Goal: Information Seeking & Learning: Learn about a topic

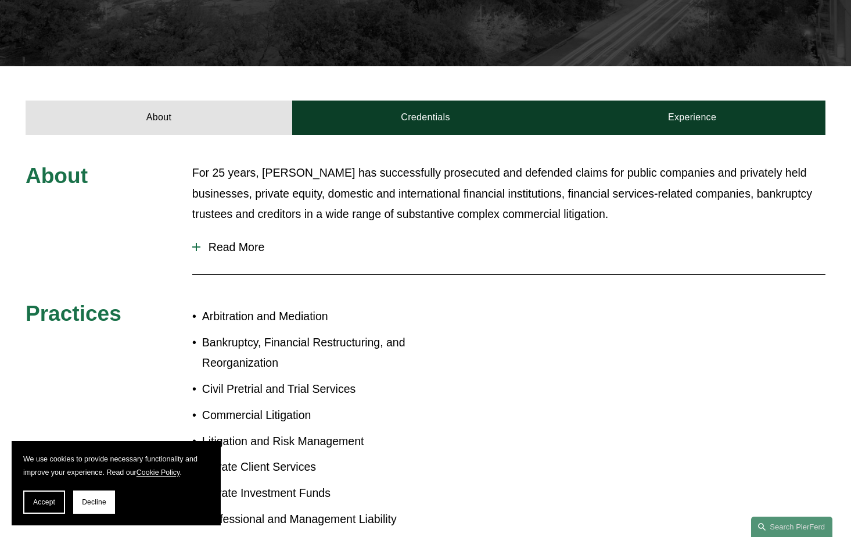
scroll to position [469, 0]
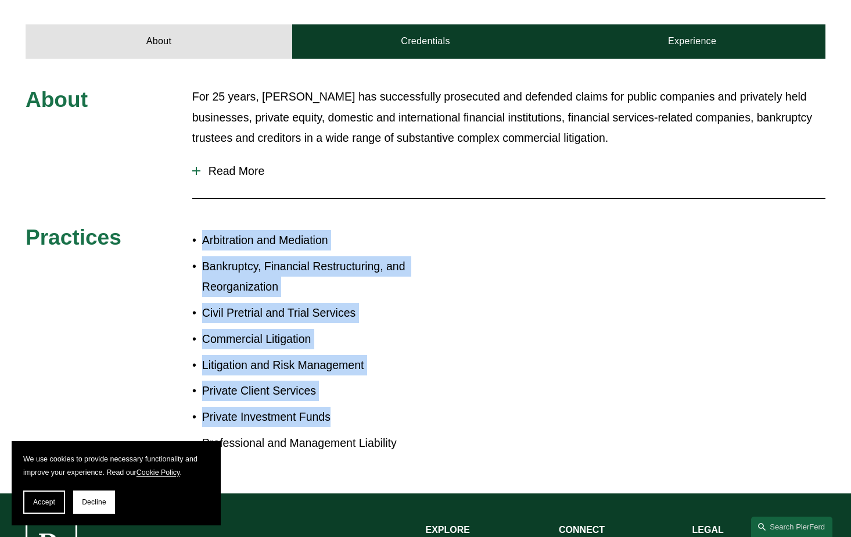
drag, startPoint x: 463, startPoint y: 382, endPoint x: 261, endPoint y: 184, distance: 282.9
click at [261, 184] on div "About For 25 years, Andrea has successfully prosecuted and defended claims for …" at bounding box center [425, 276] width 851 height 378
click at [261, 224] on div "Arbitration and Mediation Bankruptcy, Financial Restructuring, and Reorganizati…" at bounding box center [308, 341] width 233 height 235
drag, startPoint x: 176, startPoint y: 186, endPoint x: 461, endPoint y: 412, distance: 363.4
click at [461, 412] on div "About For 25 years, Andrea has successfully prosecuted and defended claims for …" at bounding box center [425, 276] width 851 height 378
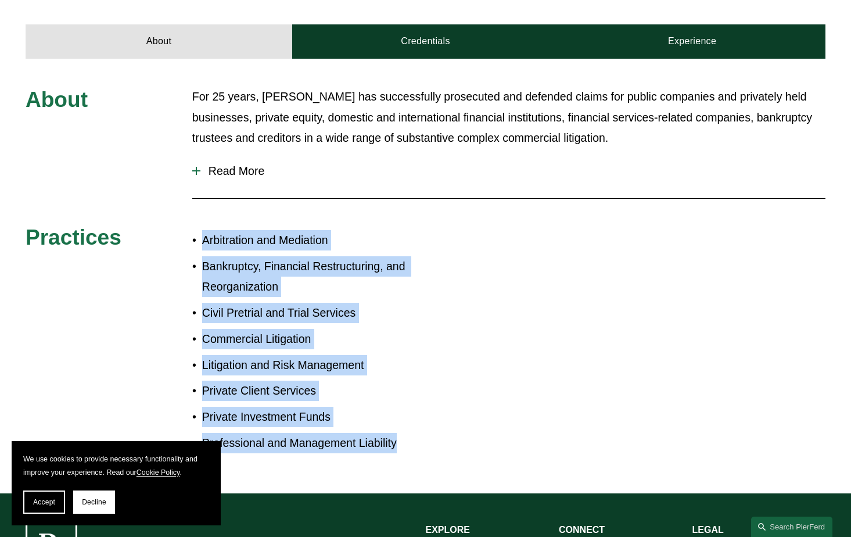
click at [461, 412] on div "About For 25 years, Andrea has successfully prosecuted and defended claims for …" at bounding box center [425, 276] width 851 height 378
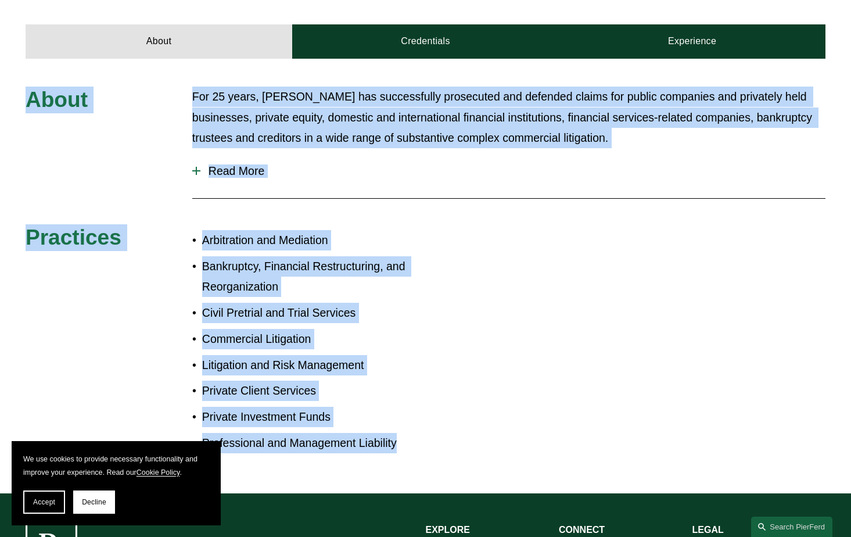
drag, startPoint x: 447, startPoint y: 408, endPoint x: 149, endPoint y: 33, distance: 479.0
click at [149, 59] on div "About For 25 years, Andrea has successfully prosecuted and defended claims for …" at bounding box center [425, 276] width 851 height 434
click at [236, 164] on span "Read More" at bounding box center [512, 170] width 625 height 13
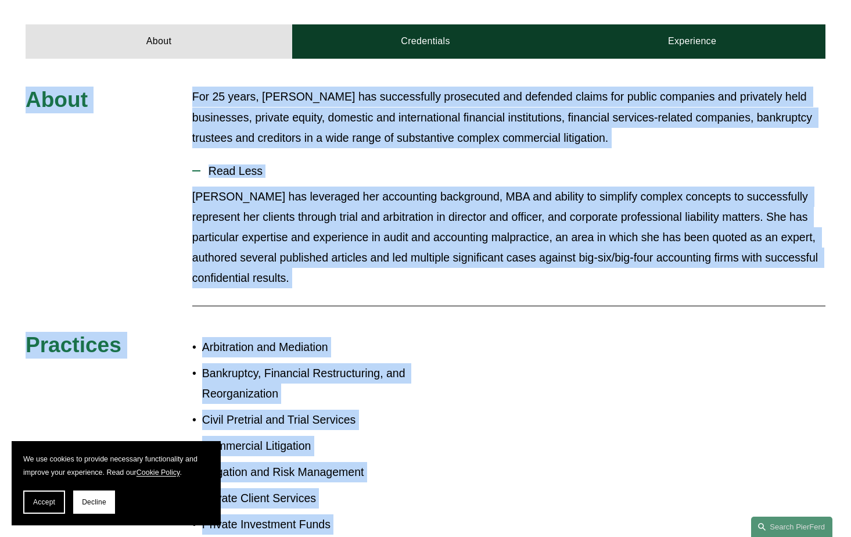
scroll to position [300, 0]
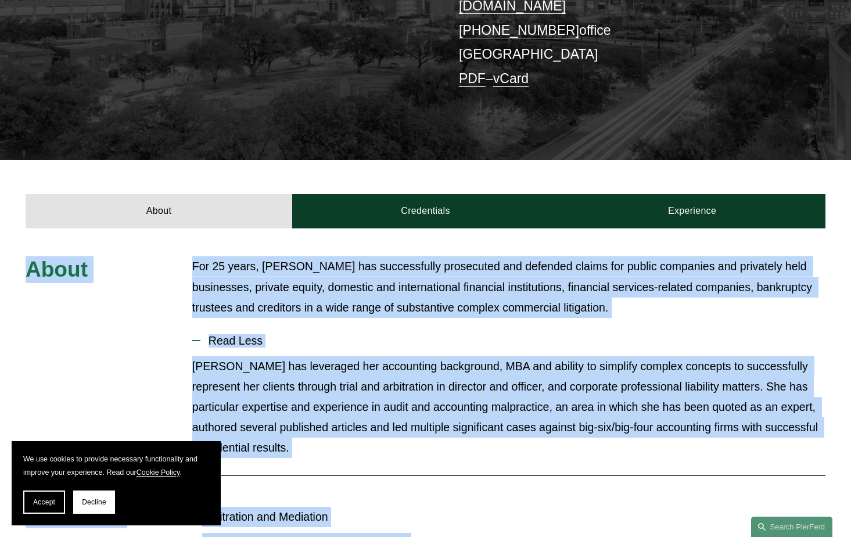
click at [379, 256] on p "For 25 years, Andrea has successfully prosecuted and defended claims for public…" at bounding box center [508, 286] width 633 height 61
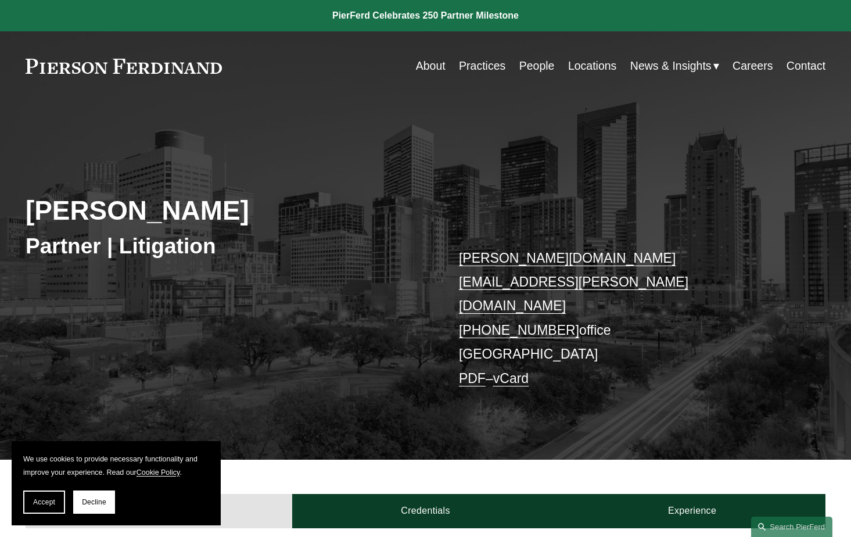
scroll to position [0, 0]
click at [486, 299] on p "andrea.kim@pierferd.com +1.832.460.8140 office Houston PDF – vCard" at bounding box center [625, 318] width 333 height 145
click at [488, 303] on p "andrea.kim@pierferd.com +1.832.460.8140 office Houston PDF – vCard" at bounding box center [625, 318] width 333 height 145
click at [532, 60] on link "People" at bounding box center [536, 66] width 35 height 23
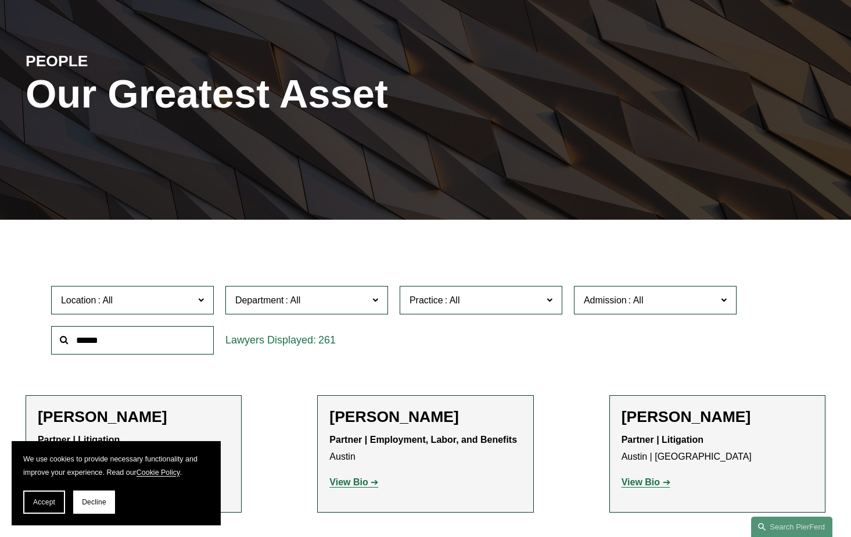
scroll to position [135, 0]
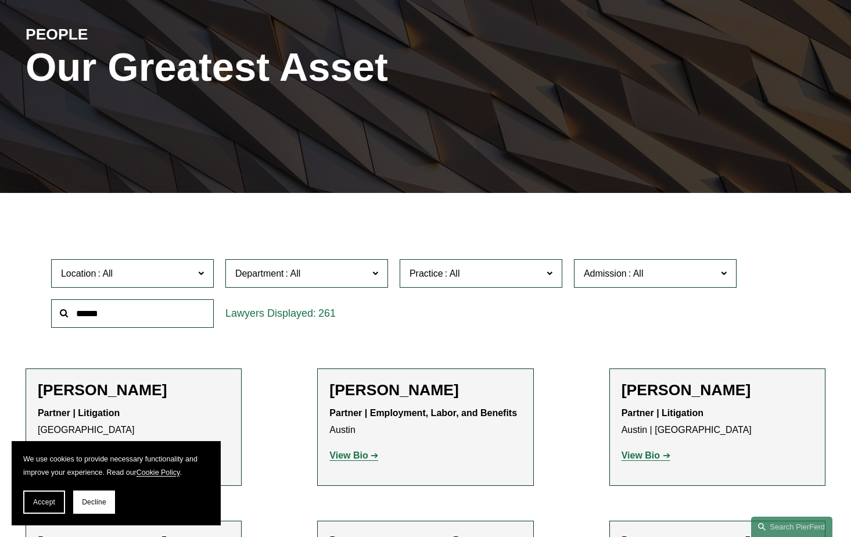
click at [166, 271] on span "Location" at bounding box center [127, 273] width 133 height 16
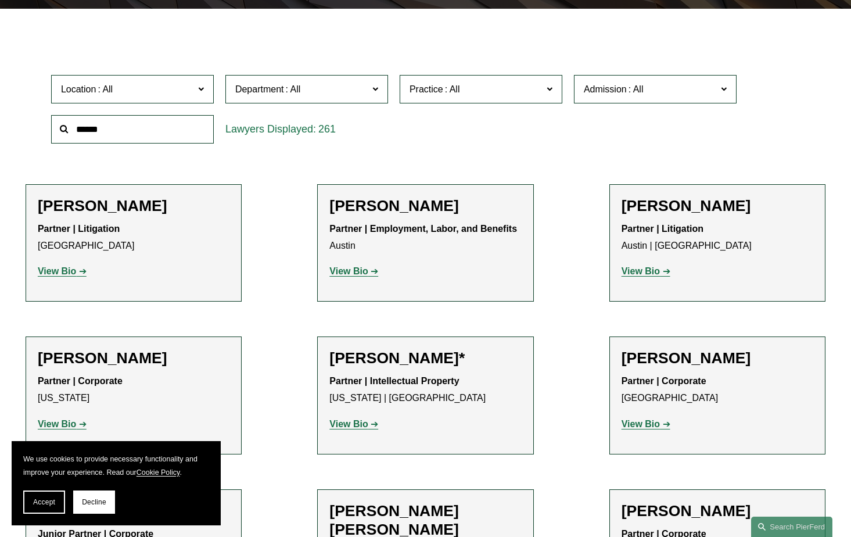
scroll to position [234, 0]
click at [0, 0] on link "[GEOGRAPHIC_DATA]" at bounding box center [0, 0] width 0 height 0
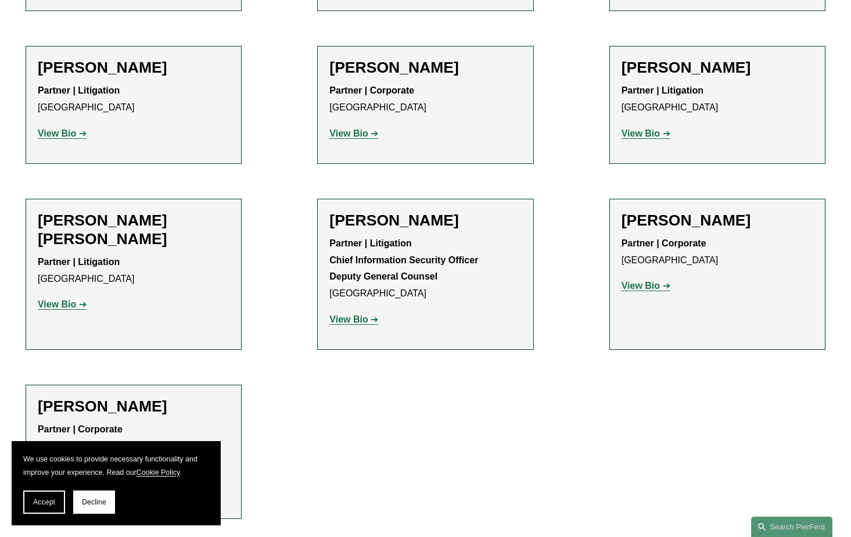
scroll to position [611, 0]
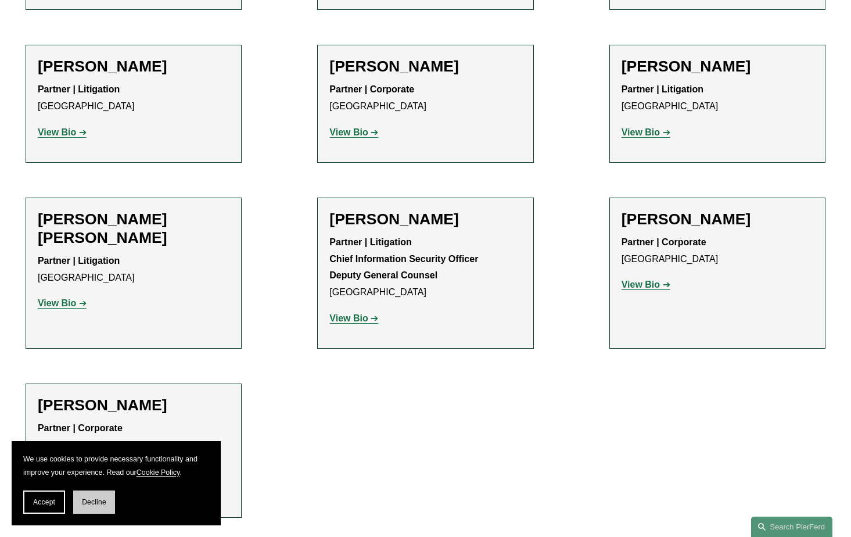
click at [82, 506] on button "Decline" at bounding box center [94, 501] width 42 height 23
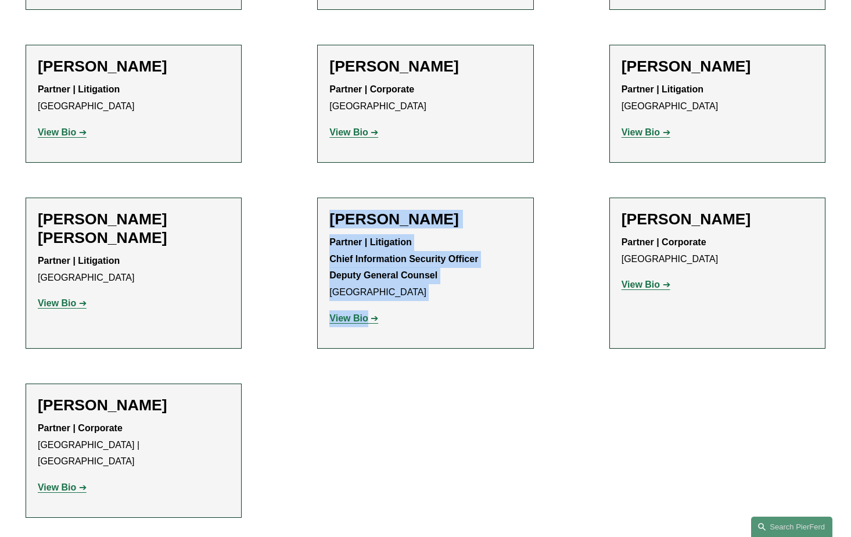
drag, startPoint x: 368, startPoint y: 470, endPoint x: 171, endPoint y: 311, distance: 253.5
click at [171, 311] on ul "Filter Location Houston Houston All Atlanta Austin Boston Charlotte Chicago Cin…" at bounding box center [425, 130] width 851 height 775
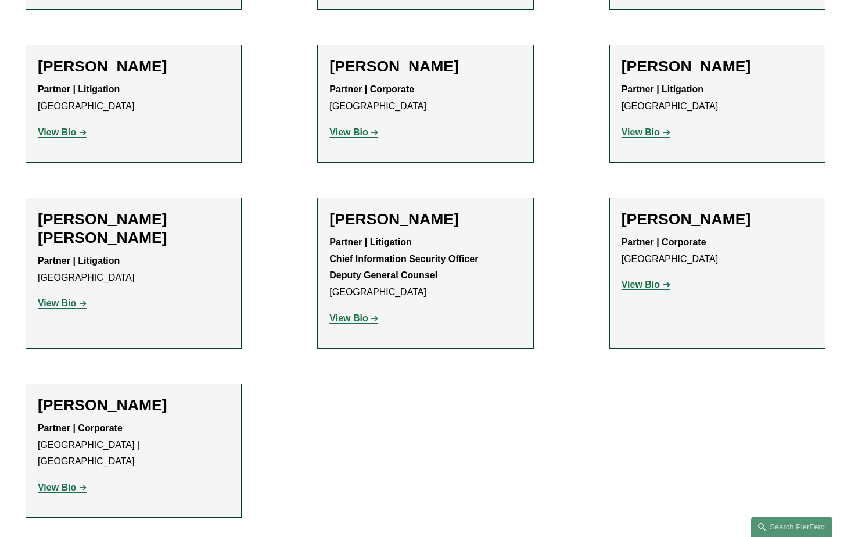
drag, startPoint x: 533, startPoint y: 499, endPoint x: 530, endPoint y: 464, distance: 35.0
click at [536, 489] on div "Filter Location Houston Houston All Atlanta Austin Boston Charlotte Chicago Cin…" at bounding box center [425, 139] width 851 height 808
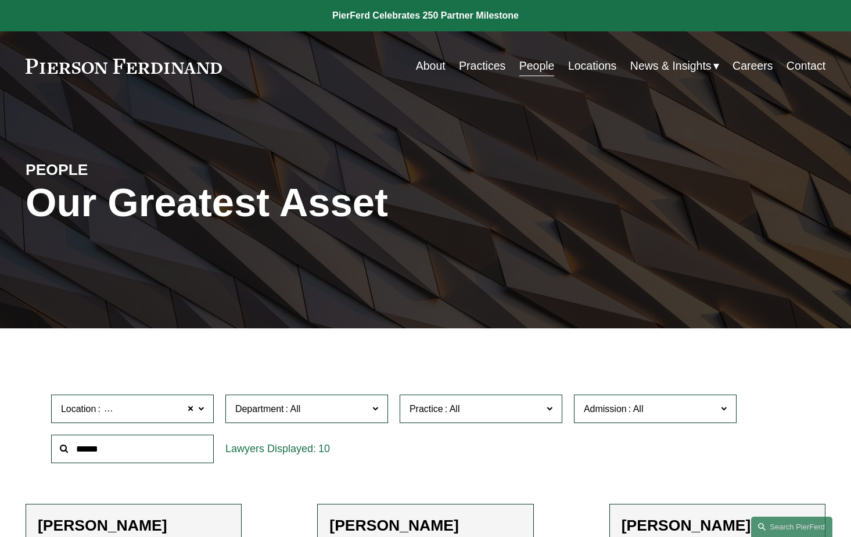
scroll to position [0, 0]
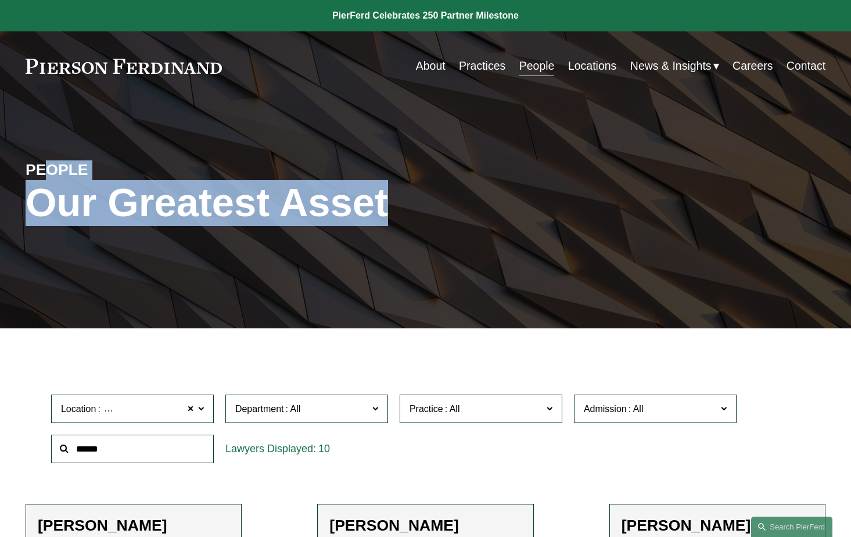
drag, startPoint x: 45, startPoint y: 173, endPoint x: 423, endPoint y: 213, distance: 379.5
click at [499, 235] on div "PEOPLE Our Greatest Asset" at bounding box center [425, 214] width 851 height 172
click at [423, 213] on h1 "Our Greatest Asset" at bounding box center [292, 203] width 533 height 46
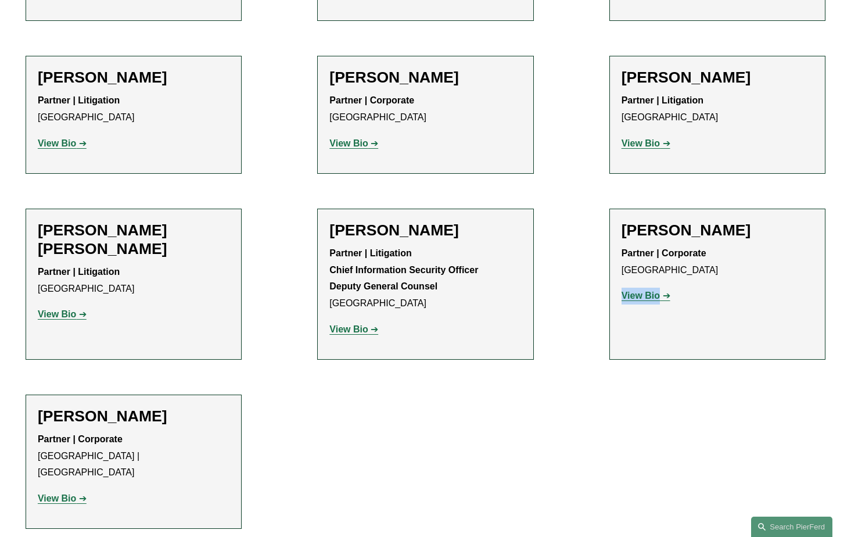
scroll to position [721, 0]
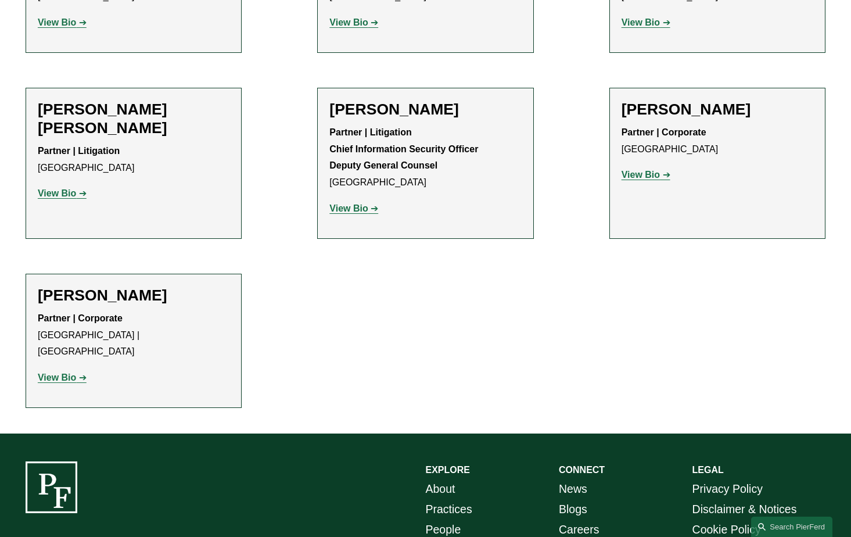
click at [274, 1] on ul "Filter Location Houston Houston All Atlanta Austin Boston Charlotte Chicago Cin…" at bounding box center [425, 20] width 851 height 775
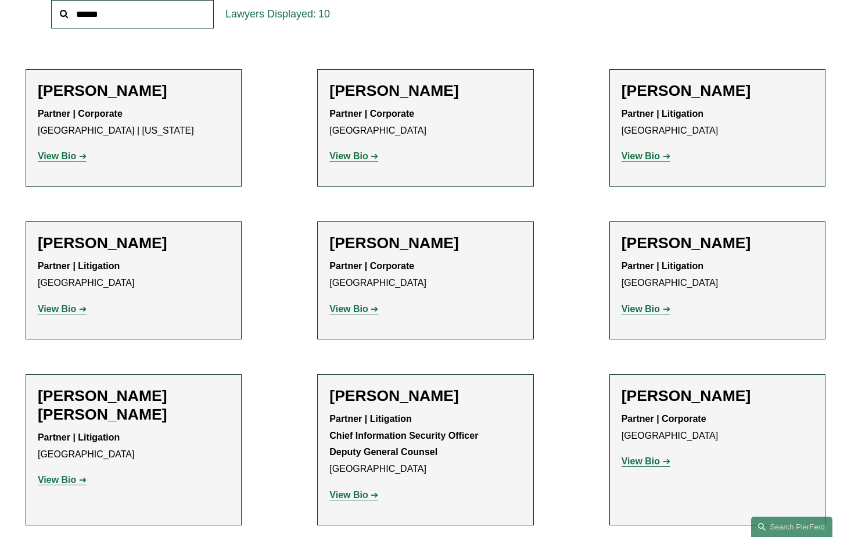
scroll to position [384, 0]
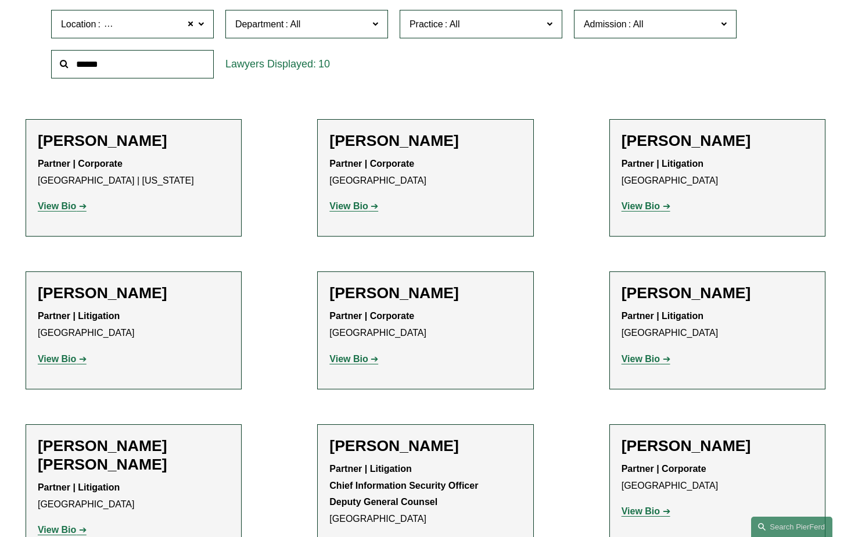
click at [660, 358] on link "View Bio" at bounding box center [645, 359] width 49 height 10
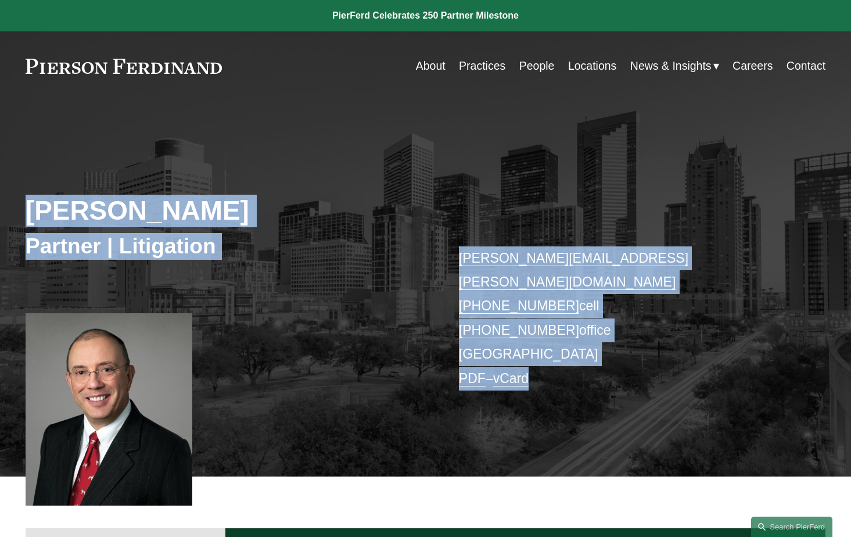
drag, startPoint x: 606, startPoint y: 314, endPoint x: 734, endPoint y: 391, distance: 149.8
click at [734, 391] on div "Randy Burton Partner | Litigation randy.burton@pierferd.com +1.713.376.4902 cel…" at bounding box center [425, 300] width 851 height 351
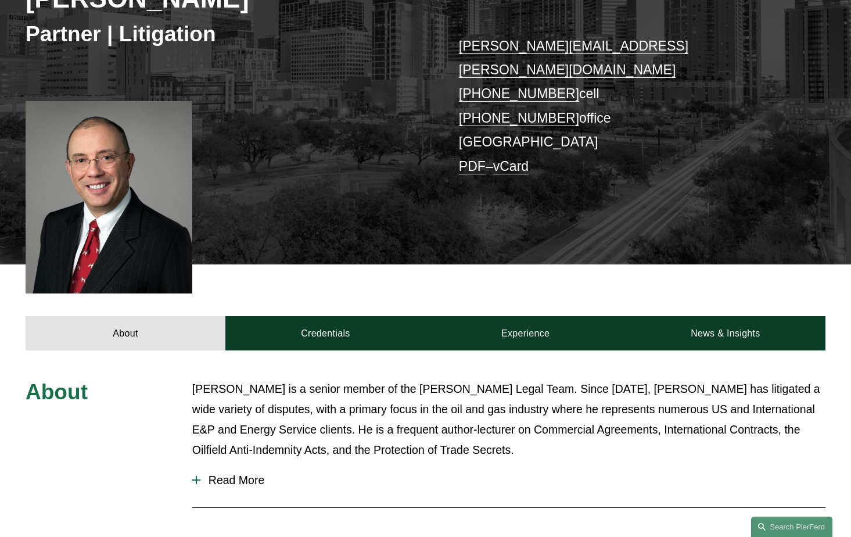
scroll to position [238, 0]
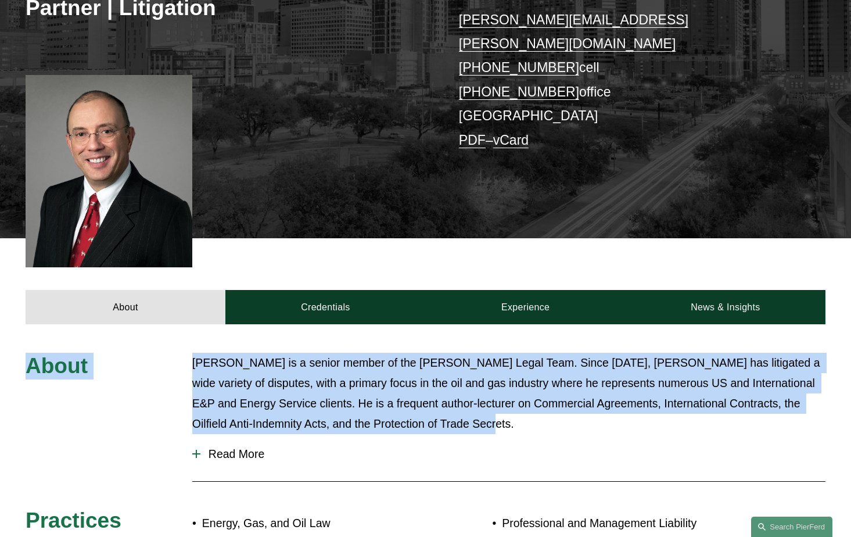
drag, startPoint x: 694, startPoint y: 402, endPoint x: 28, endPoint y: 330, distance: 670.0
click at [28, 352] on div "About Mr. Burton is a senior member of the Pierson Ferdinand Legal Team. Since …" at bounding box center [425, 515] width 851 height 326
click at [28, 353] on span "About" at bounding box center [57, 365] width 62 height 24
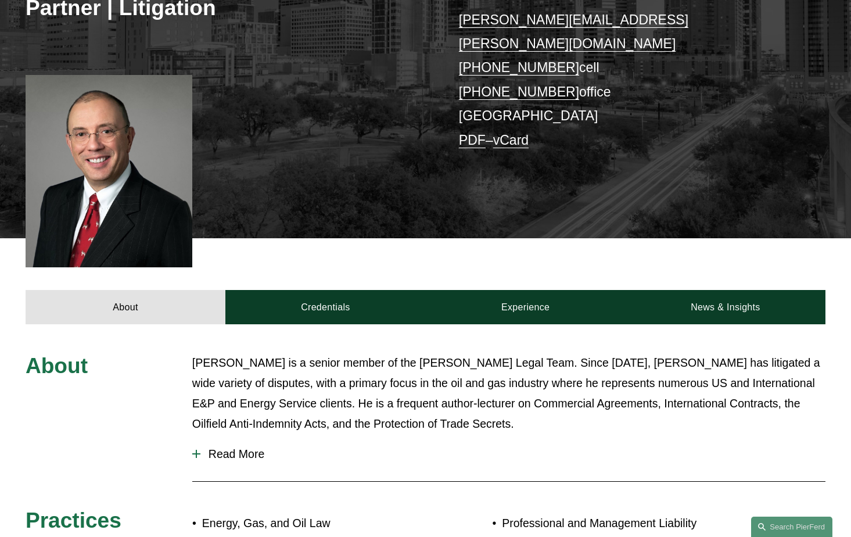
drag, startPoint x: 316, startPoint y: 370, endPoint x: 601, endPoint y: 409, distance: 287.2
click at [601, 410] on div "About Mr. Burton is a senior member of the Pierson Ferdinand Legal Team. Since …" at bounding box center [425, 515] width 851 height 326
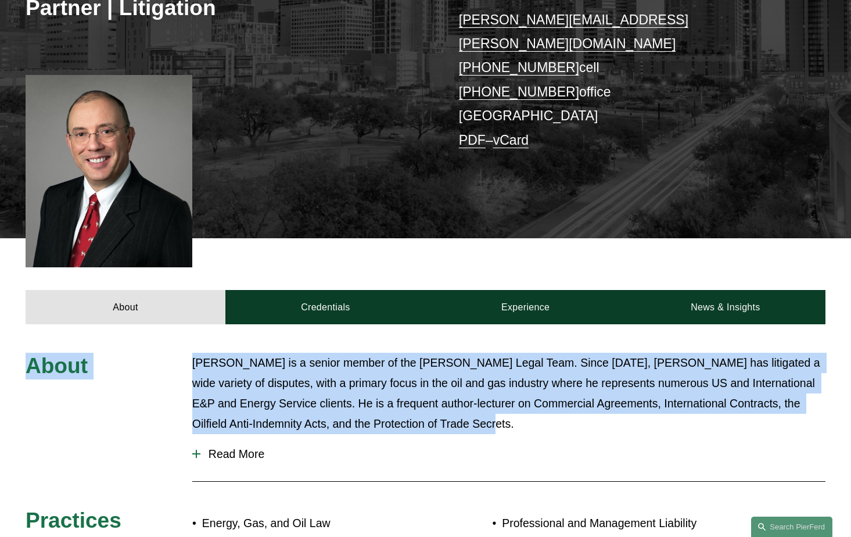
click at [601, 408] on p "Mr. Burton is a senior member of the Pierson Ferdinand Legal Team. Since 1987, …" at bounding box center [508, 393] width 633 height 82
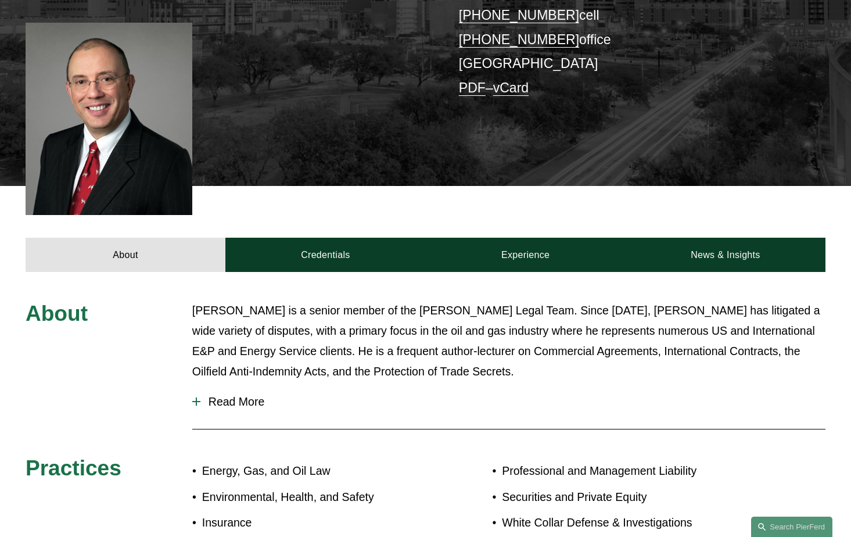
scroll to position [351, 0]
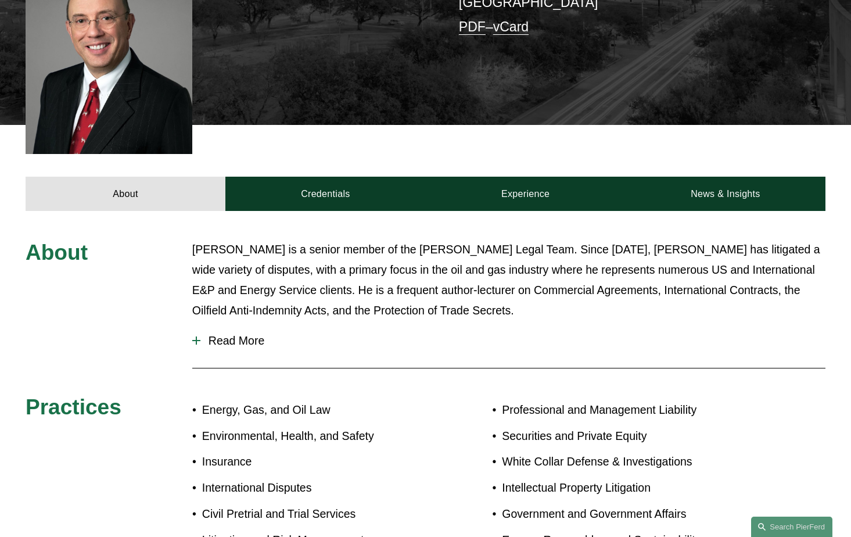
click at [240, 334] on span "Read More" at bounding box center [512, 340] width 625 height 13
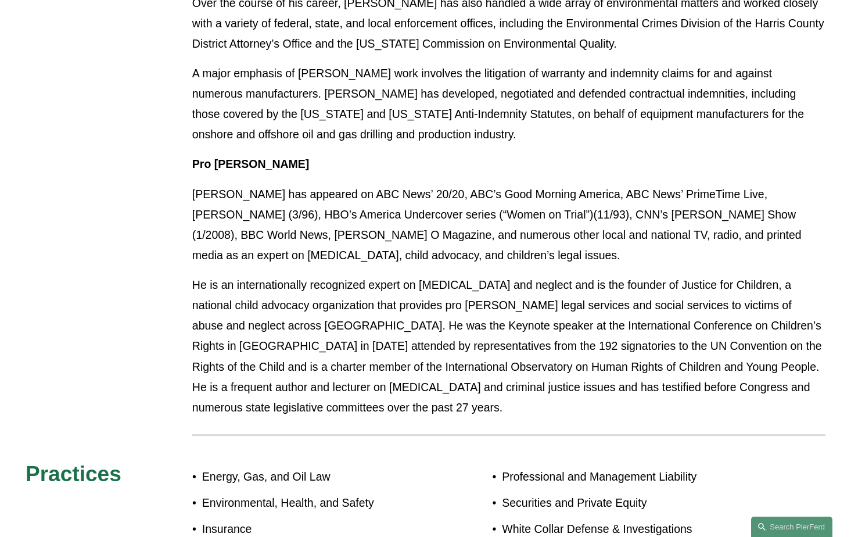
scroll to position [1070, 0]
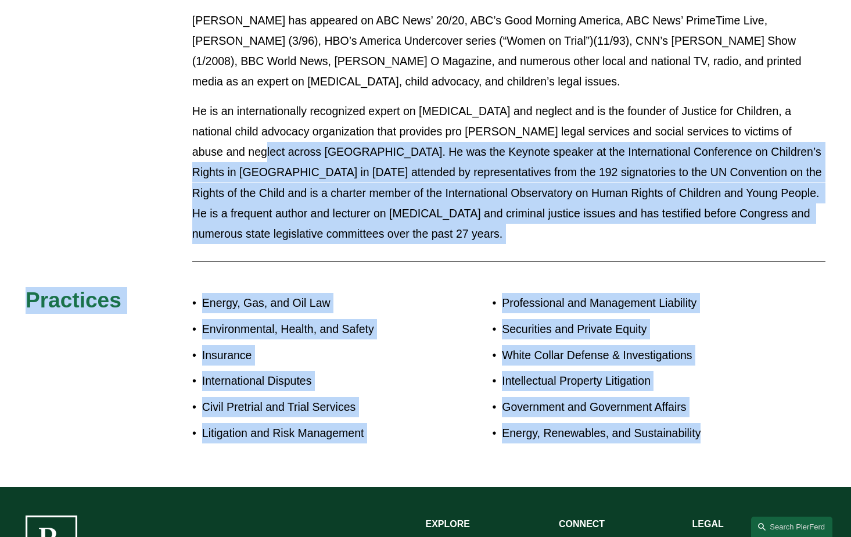
drag, startPoint x: 726, startPoint y: 398, endPoint x: 189, endPoint y: 127, distance: 602.3
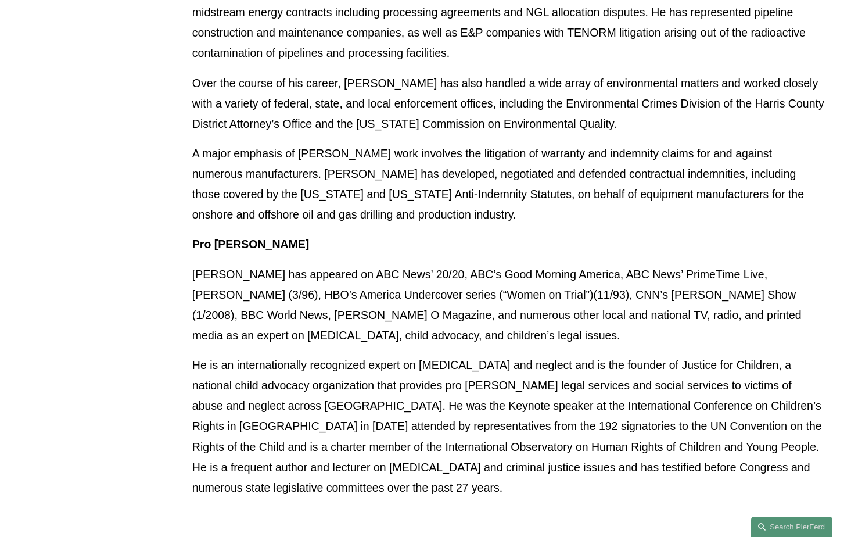
scroll to position [797, 0]
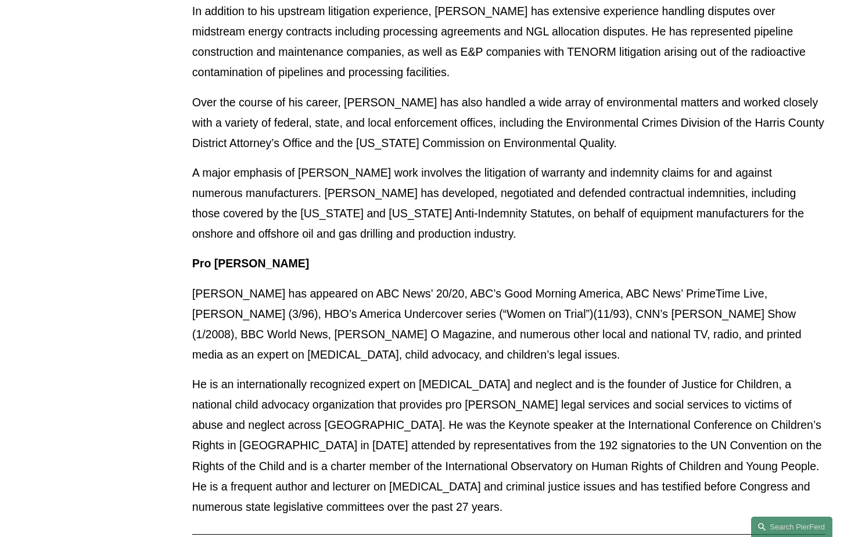
click at [298, 253] on p "Pro Bono" at bounding box center [508, 263] width 633 height 20
click at [357, 185] on p "A major emphasis of Mr. Burton’s work involves the litigation of warranty and i…" at bounding box center [508, 204] width 633 height 82
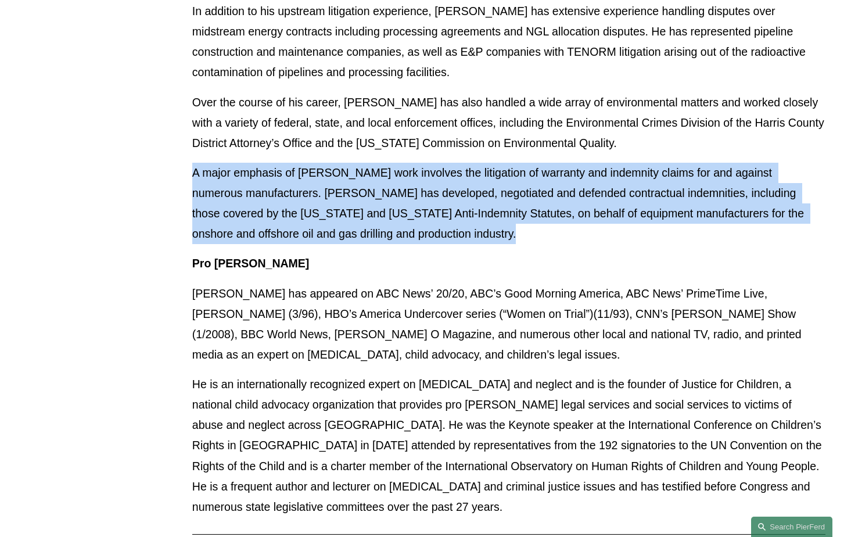
click at [357, 185] on p "A major emphasis of Mr. Burton’s work involves the litigation of warranty and i…" at bounding box center [508, 204] width 633 height 82
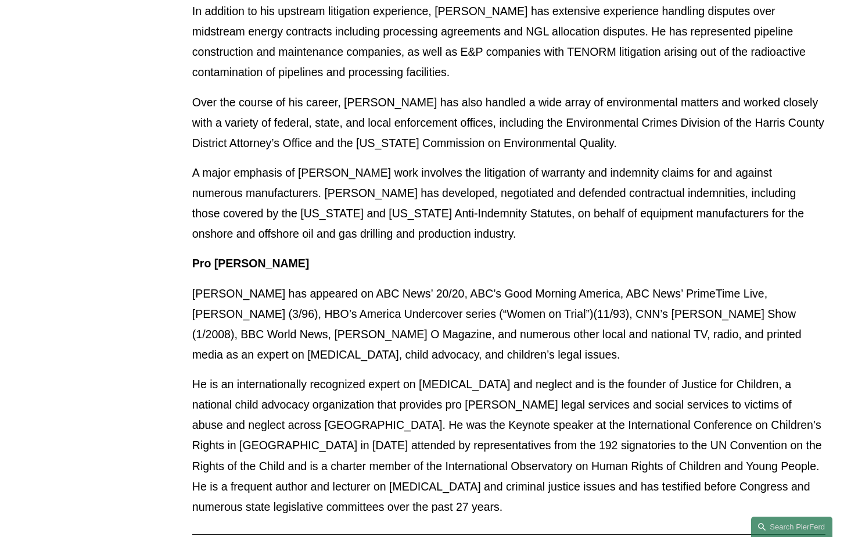
click at [671, 92] on p "Over the course of his career, Mr. Burton has also handled a wide array of envi…" at bounding box center [508, 122] width 633 height 61
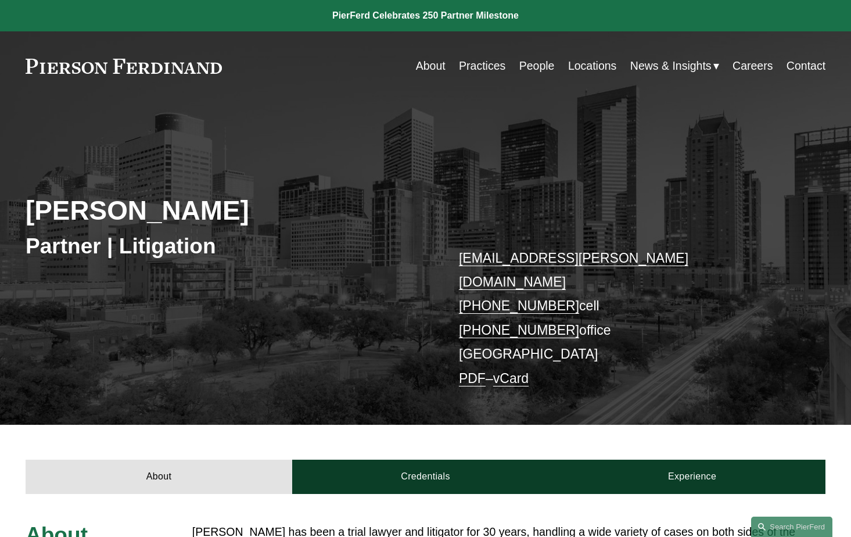
scroll to position [-1, 0]
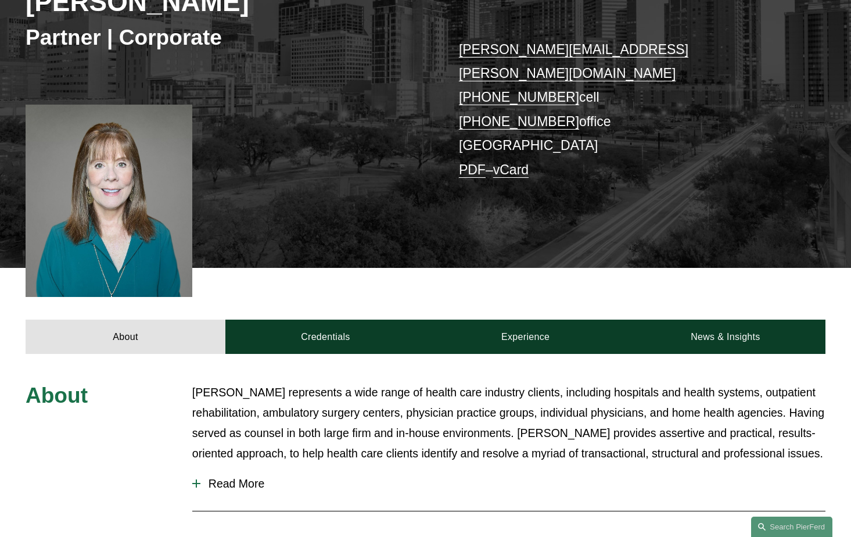
scroll to position [305, 0]
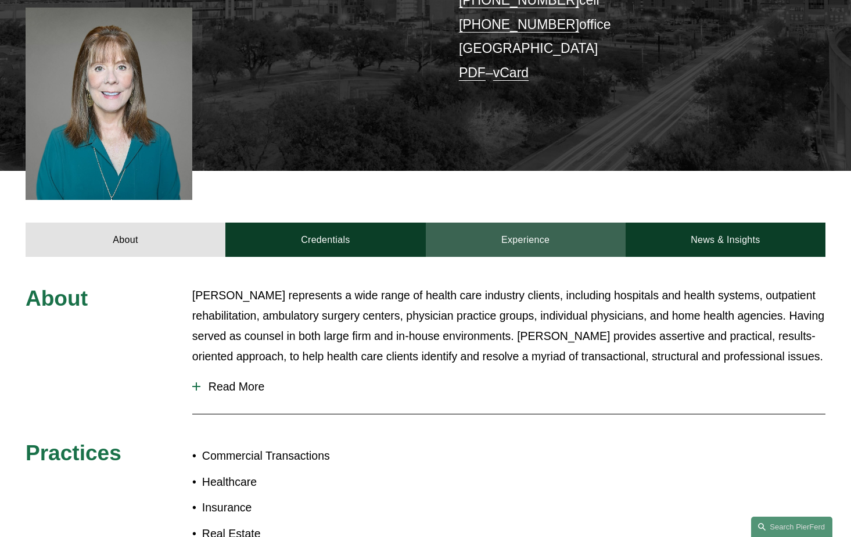
click at [567, 230] on link "Experience" at bounding box center [526, 239] width 200 height 34
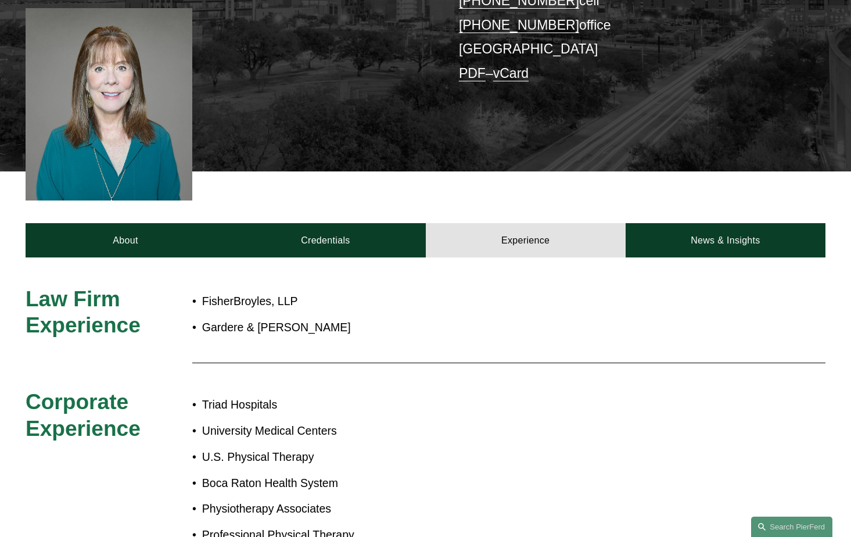
scroll to position [305, 0]
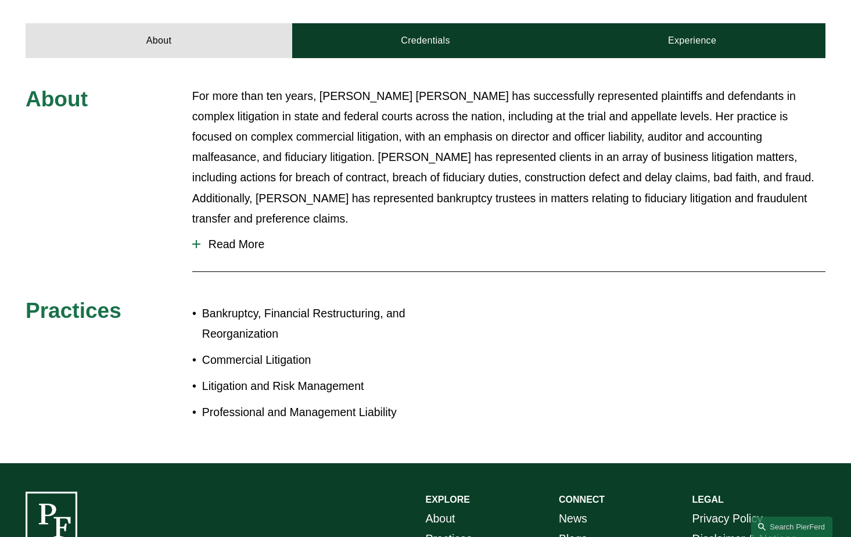
scroll to position [478, 0]
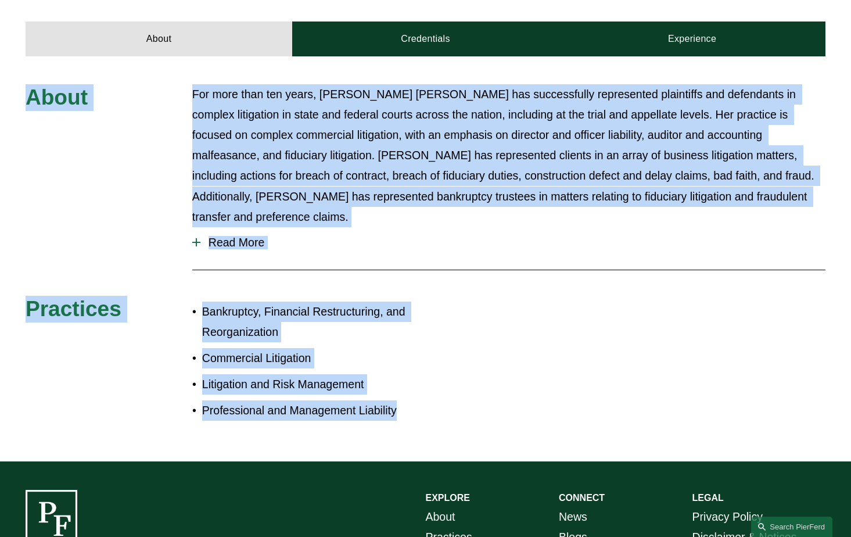
drag, startPoint x: 490, startPoint y: 372, endPoint x: -2, endPoint y: 40, distance: 593.2
click at [0, 40] on html "0 PierFerd Celebrates 250 Partner Milestone Skip to Content" at bounding box center [425, 114] width 851 height 1184
click at [13, 56] on div "About For more than ten years, [PERSON_NAME] [PERSON_NAME] has successfully rep…" at bounding box center [425, 258] width 851 height 405
drag, startPoint x: 19, startPoint y: 23, endPoint x: 506, endPoint y: 366, distance: 596.0
click at [506, 366] on div "About For more than ten years, [PERSON_NAME] [PERSON_NAME] has successfully rep…" at bounding box center [425, 258] width 851 height 405
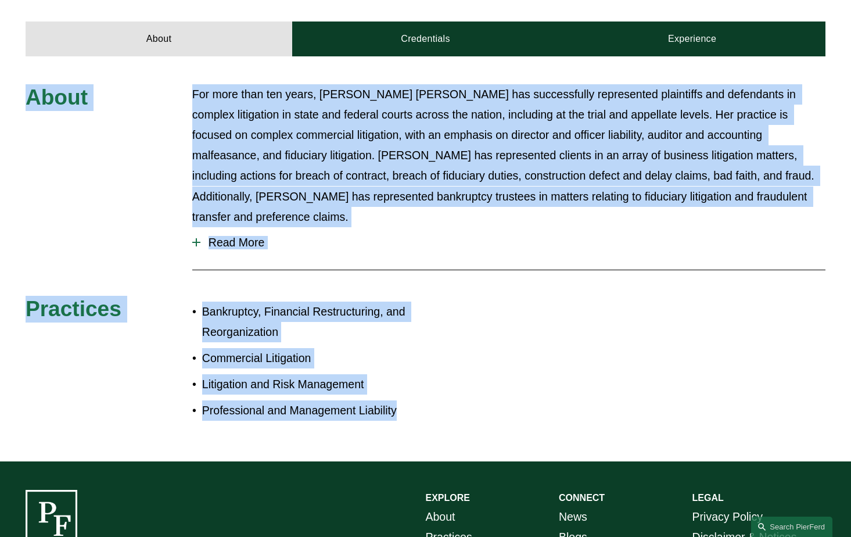
click at [506, 366] on div "About For more than ten years, Rebecca Muff Randolph has successfully represent…" at bounding box center [425, 258] width 851 height 405
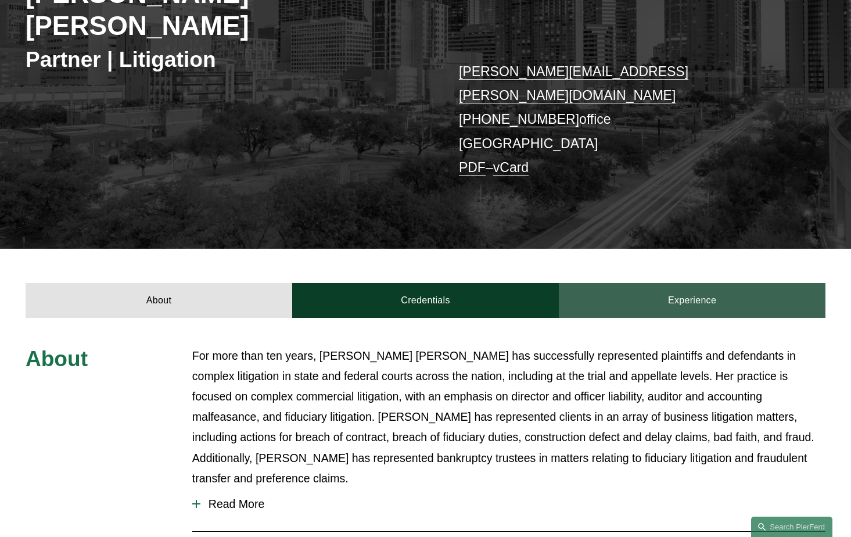
scroll to position [0, 0]
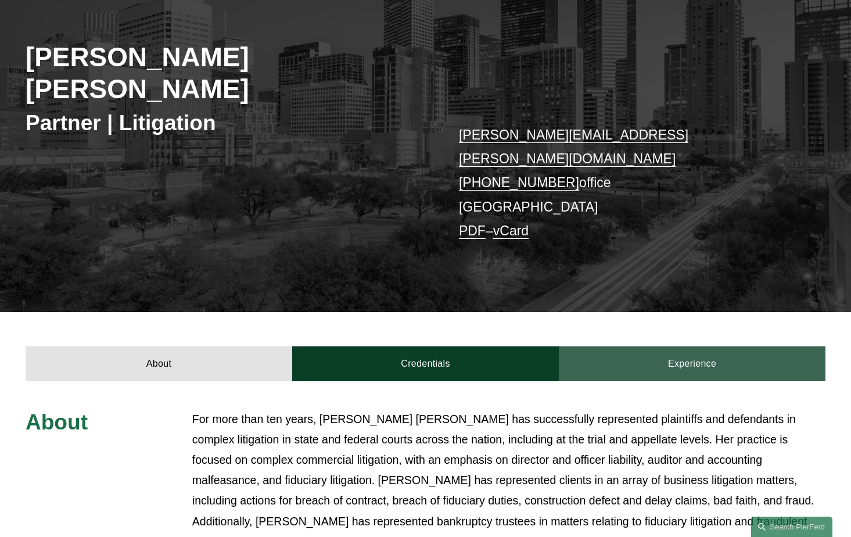
click at [687, 346] on link "Experience" at bounding box center [692, 363] width 267 height 34
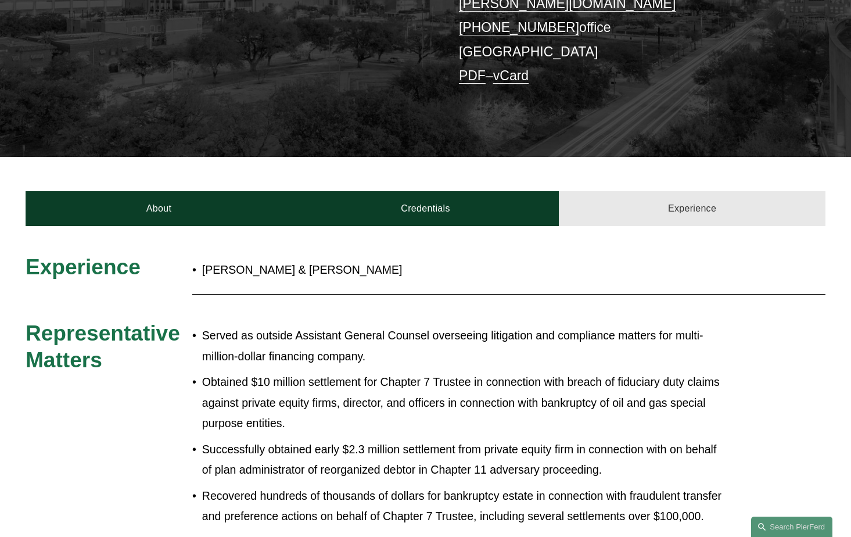
scroll to position [333, 0]
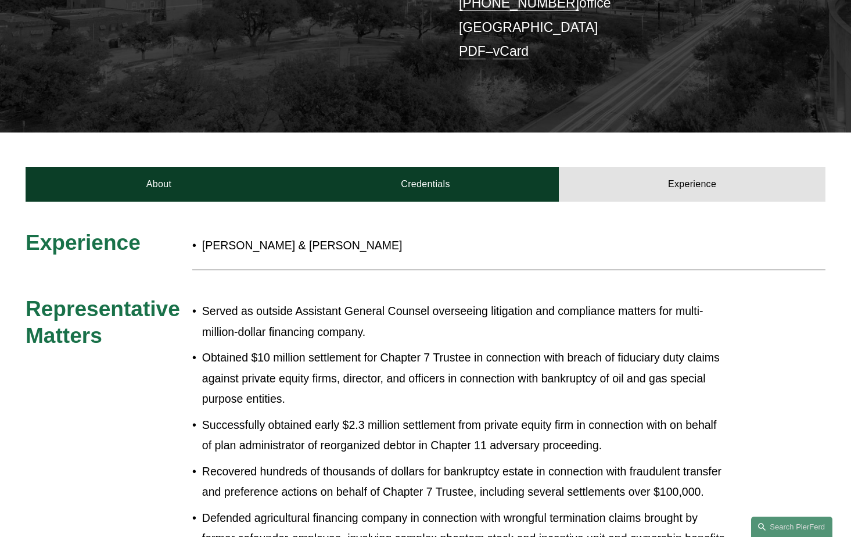
click at [337, 301] on p "Served as outside Assistant General Counsel overseeing litigation and complianc…" at bounding box center [463, 321] width 523 height 41
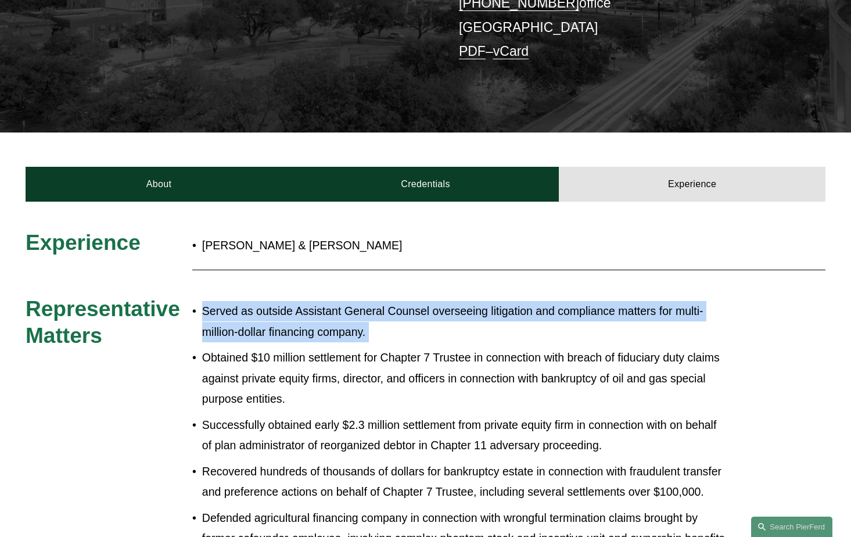
click at [337, 301] on p "Served as outside Assistant General Counsel overseeing litigation and complianc…" at bounding box center [463, 321] width 523 height 41
drag, startPoint x: 248, startPoint y: 259, endPoint x: 226, endPoint y: 210, distance: 54.1
click at [248, 301] on p "Served as outside Assistant General Counsel overseeing litigation and complianc…" at bounding box center [463, 321] width 523 height 41
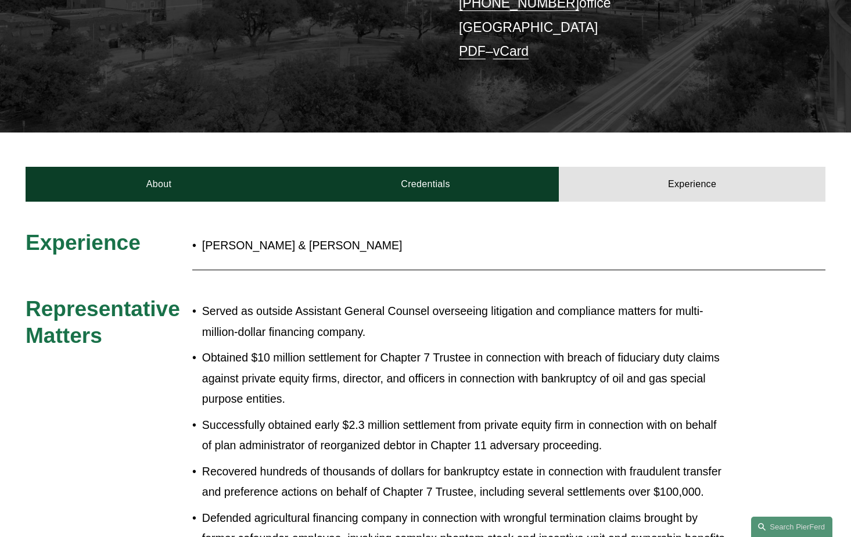
click at [31, 230] on span "Experience" at bounding box center [83, 242] width 115 height 24
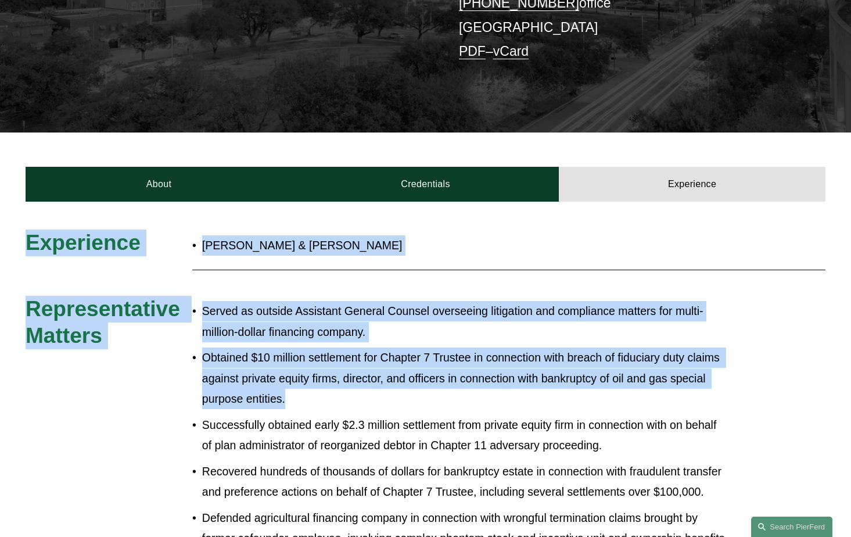
drag, startPoint x: 27, startPoint y: 189, endPoint x: 542, endPoint y: 357, distance: 542.3
click at [542, 357] on p "Obtained $10 million settlement for Chapter 7 Trustee in connection with breach…" at bounding box center [463, 377] width 523 height 61
drag, startPoint x: 535, startPoint y: 361, endPoint x: 67, endPoint y: 204, distance: 494.2
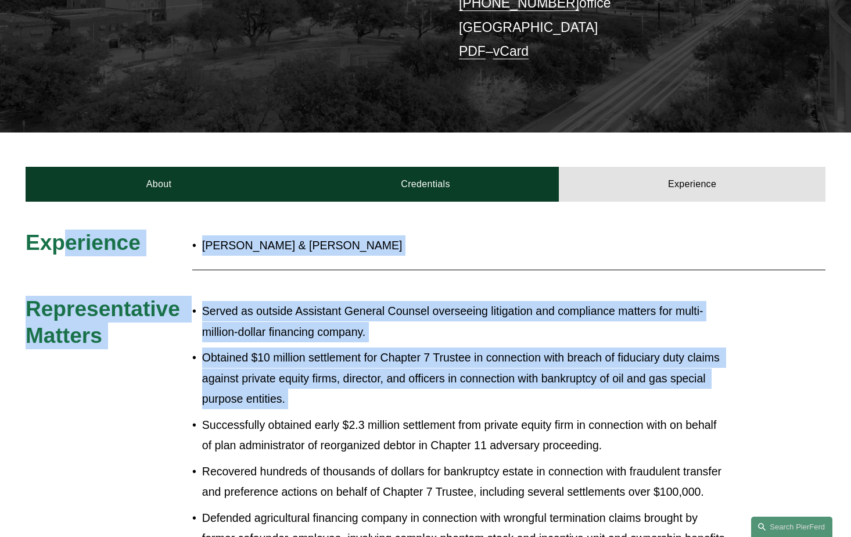
click at [67, 230] on span "Experience" at bounding box center [83, 242] width 115 height 24
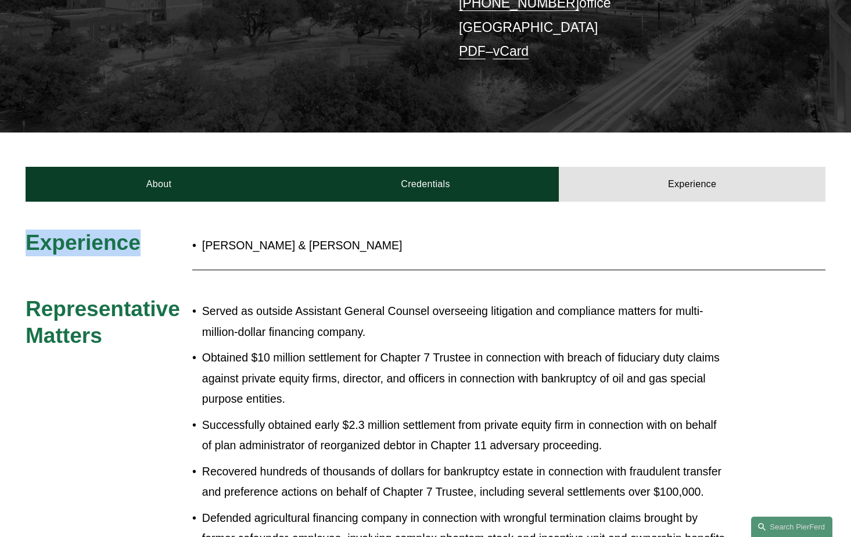
click at [67, 230] on span "Experience" at bounding box center [83, 242] width 115 height 24
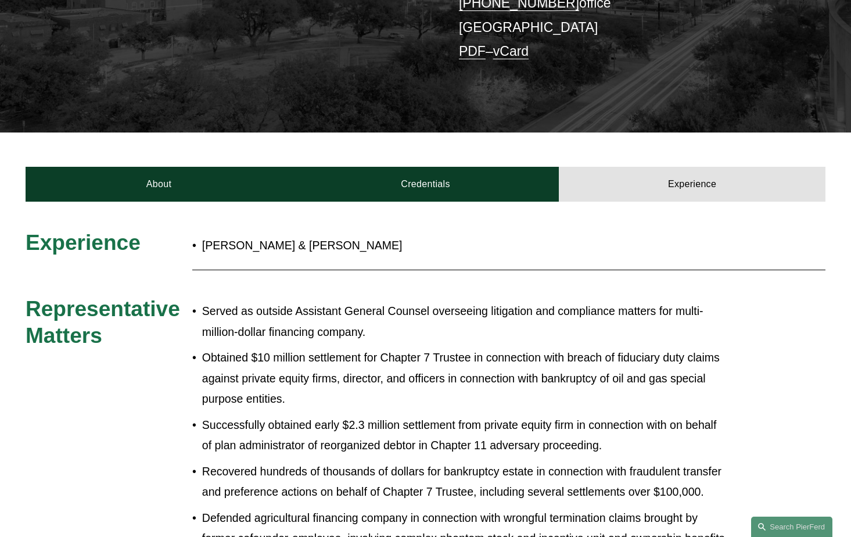
click at [292, 301] on p "Served as outside Assistant General Counsel overseeing litigation and complianc…" at bounding box center [463, 321] width 523 height 41
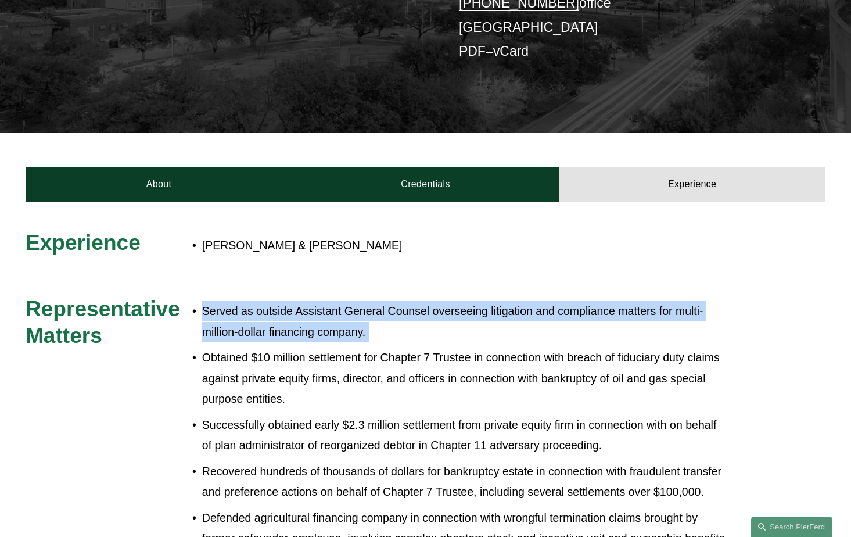
click at [292, 301] on p "Served as outside Assistant General Counsel overseeing litigation and complianc…" at bounding box center [463, 321] width 523 height 41
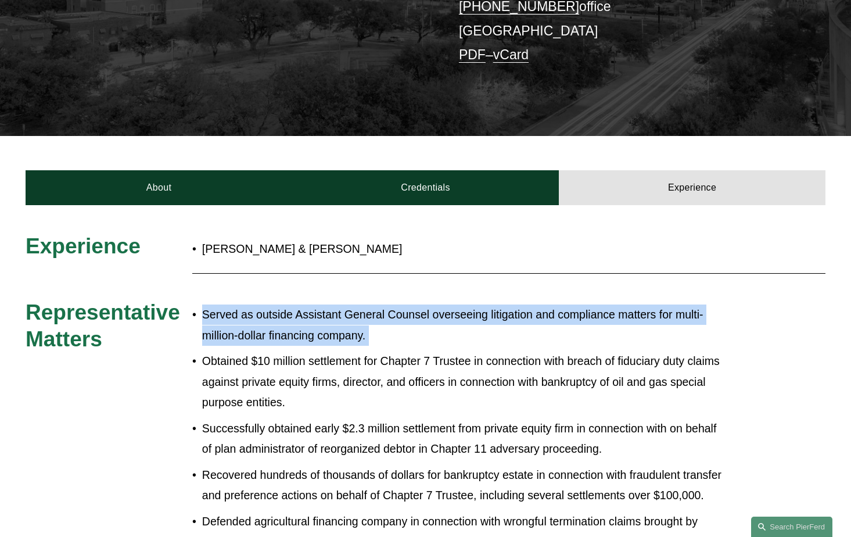
scroll to position [325, 0]
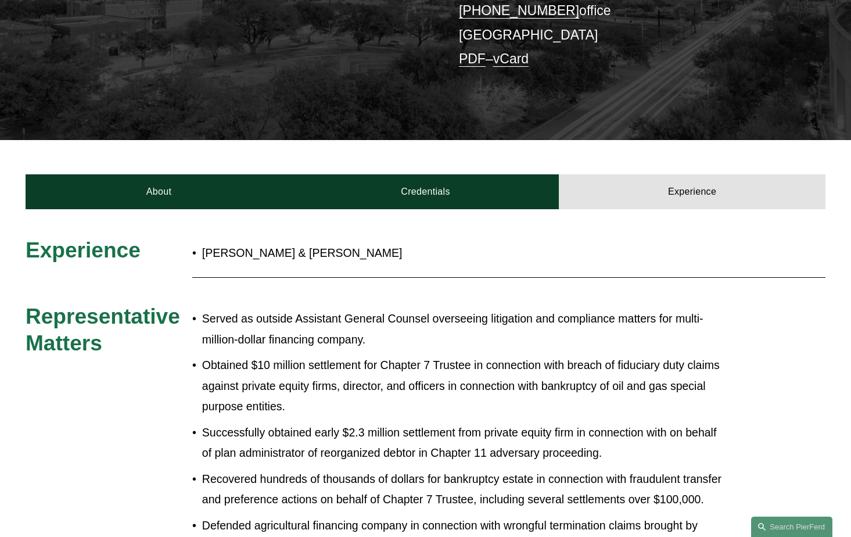
click at [428, 355] on p "Obtained $10 million settlement for Chapter 7 Trustee in connection with breach…" at bounding box center [463, 385] width 523 height 61
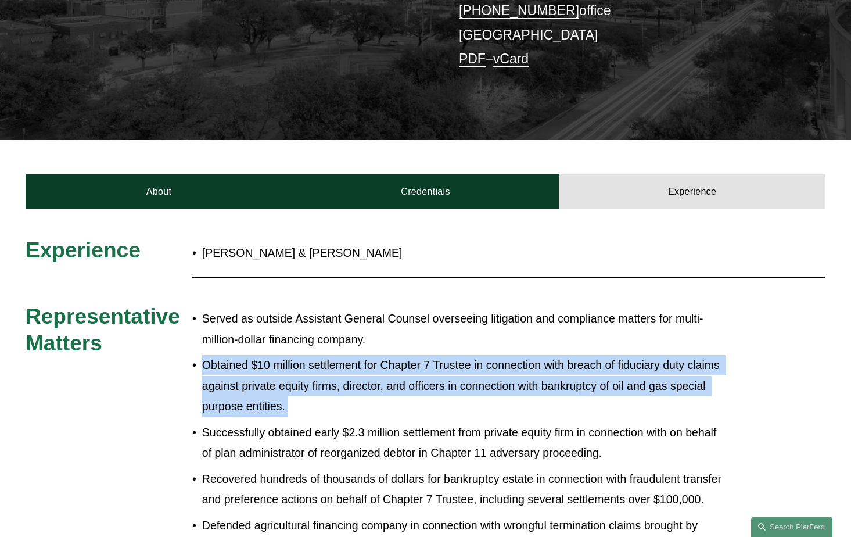
click at [428, 355] on p "Obtained $10 million settlement for Chapter 7 Trustee in connection with breach…" at bounding box center [463, 385] width 523 height 61
click at [422, 355] on p "Obtained $10 million settlement for Chapter 7 Trustee in connection with breach…" at bounding box center [463, 385] width 523 height 61
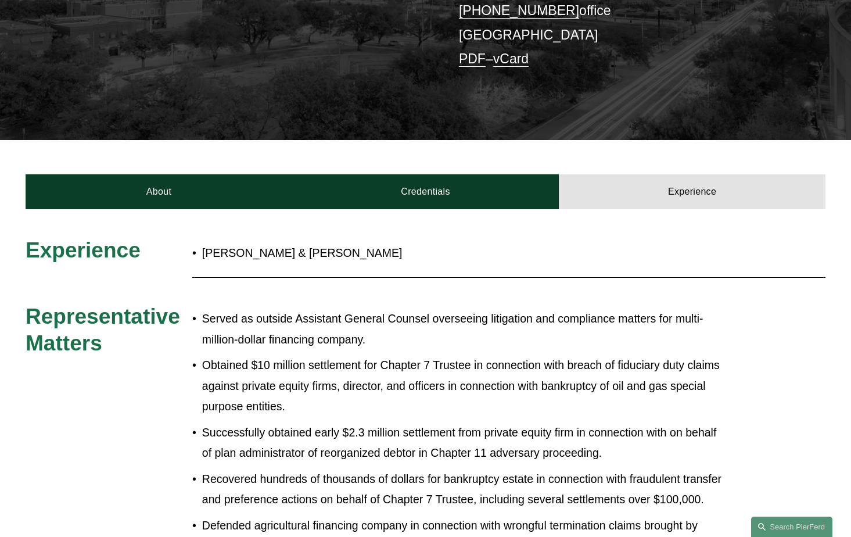
click at [544, 357] on p "Obtained $10 million settlement for Chapter 7 Trustee in connection with breach…" at bounding box center [463, 385] width 523 height 61
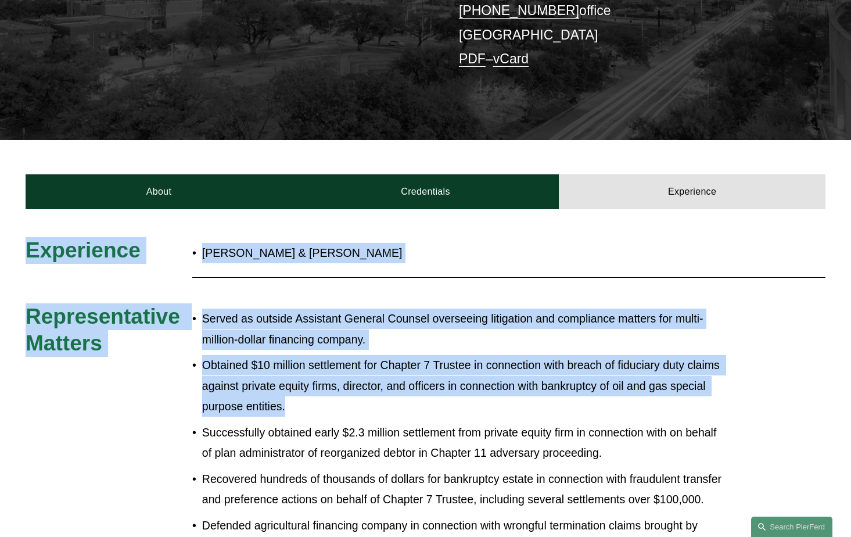
drag, startPoint x: 588, startPoint y: 343, endPoint x: 32, endPoint y: 172, distance: 581.6
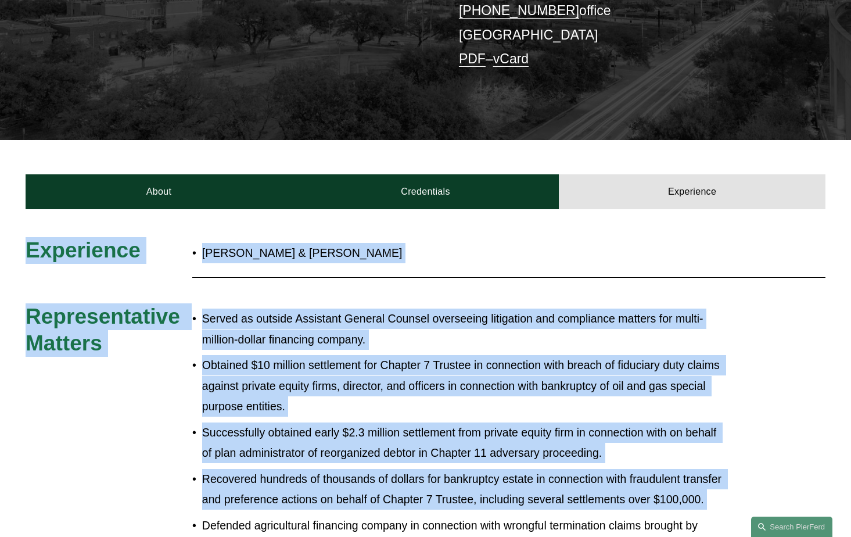
drag, startPoint x: 28, startPoint y: 185, endPoint x: 625, endPoint y: 487, distance: 668.5
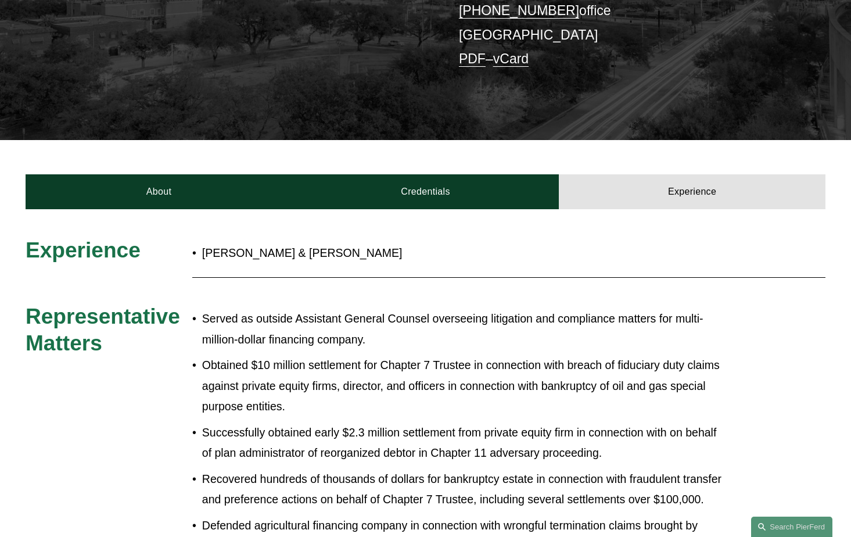
click at [625, 515] on p "Defended agricultural financing company in connection with wrongful termination…" at bounding box center [463, 545] width 523 height 61
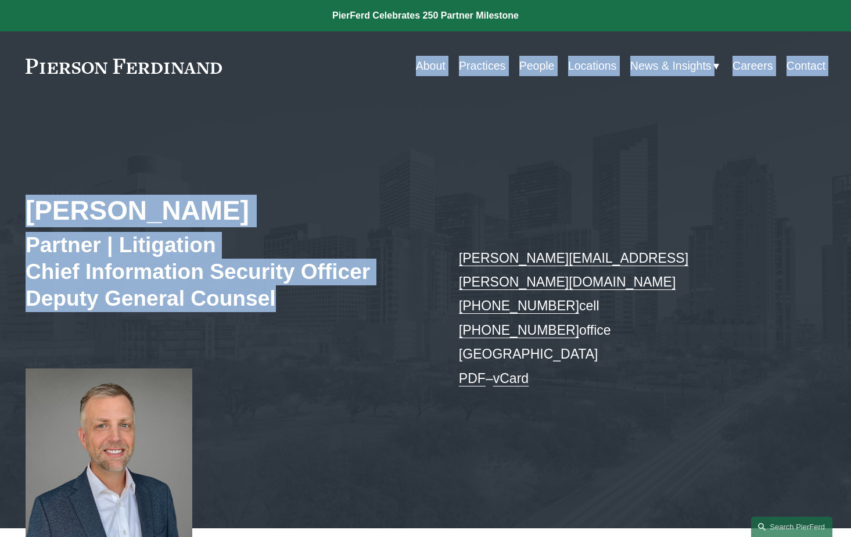
drag, startPoint x: 321, startPoint y: 337, endPoint x: 1, endPoint y: 49, distance: 430.6
click at [22, 19] on link at bounding box center [425, 15] width 851 height 31
drag, startPoint x: 657, startPoint y: 453, endPoint x: 39, endPoint y: 63, distance: 730.8
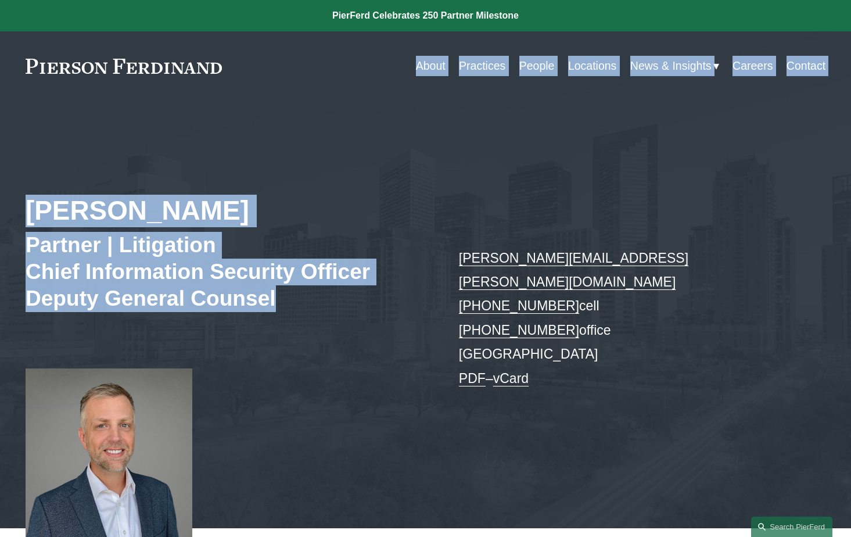
click at [265, 190] on div "Landon Speights Partner | Litigation Chief Information Security Officer Deputy …" at bounding box center [425, 326] width 851 height 402
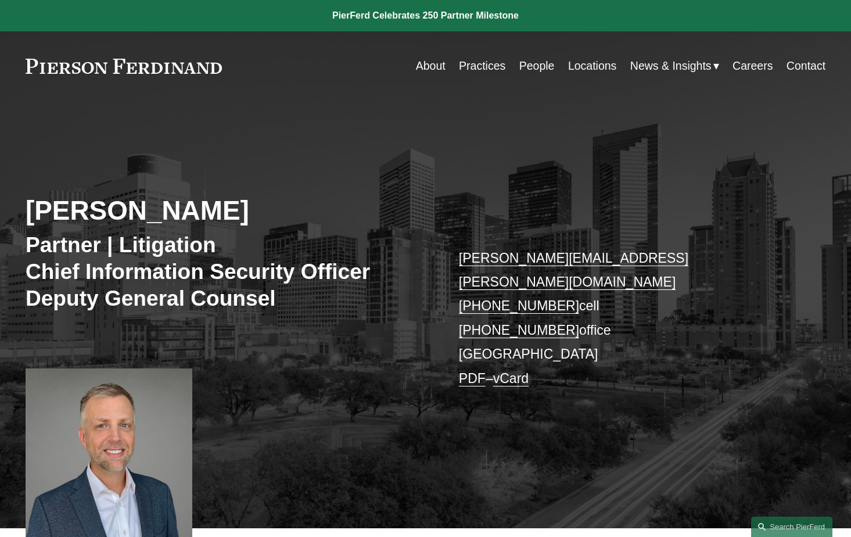
click at [239, 220] on h2 "Landon Speights" at bounding box center [226, 211] width 400 height 33
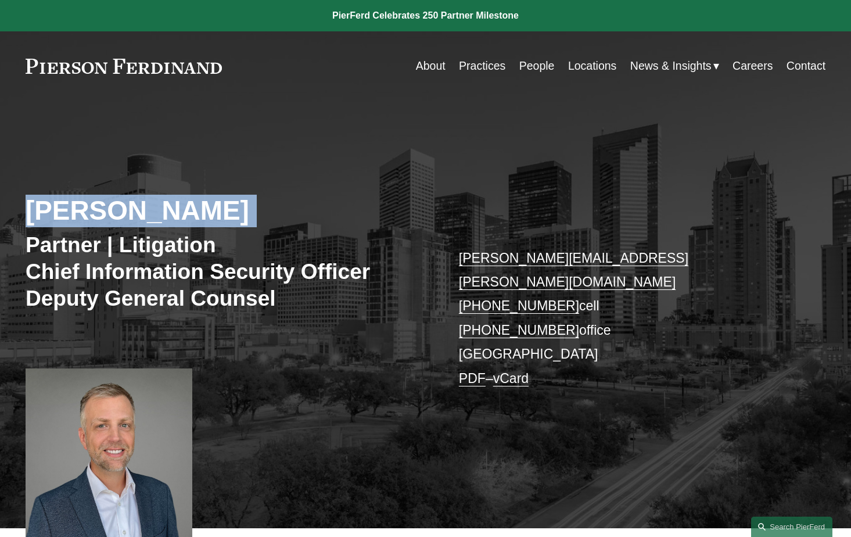
click at [239, 220] on h2 "Landon Speights" at bounding box center [226, 211] width 400 height 33
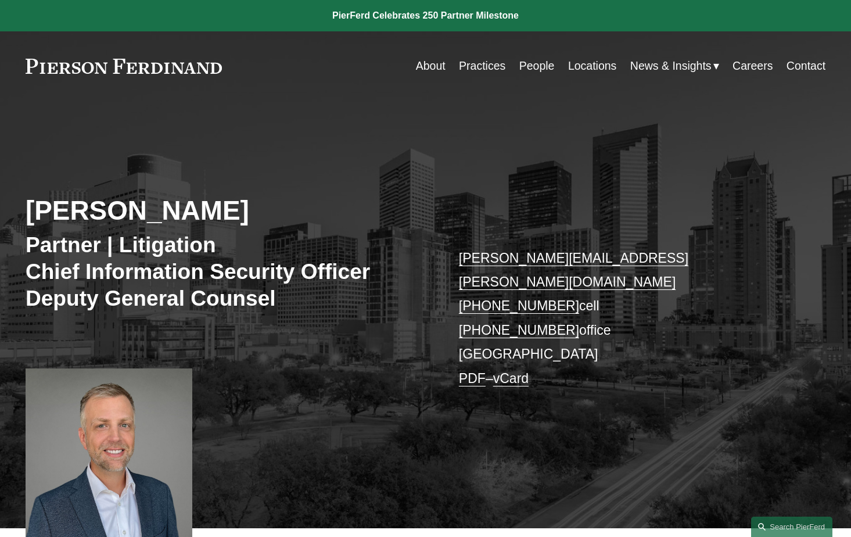
click at [294, 278] on h3 "Partner | Litigation Chief Information Security Officer Deputy General Counsel" at bounding box center [226, 272] width 400 height 80
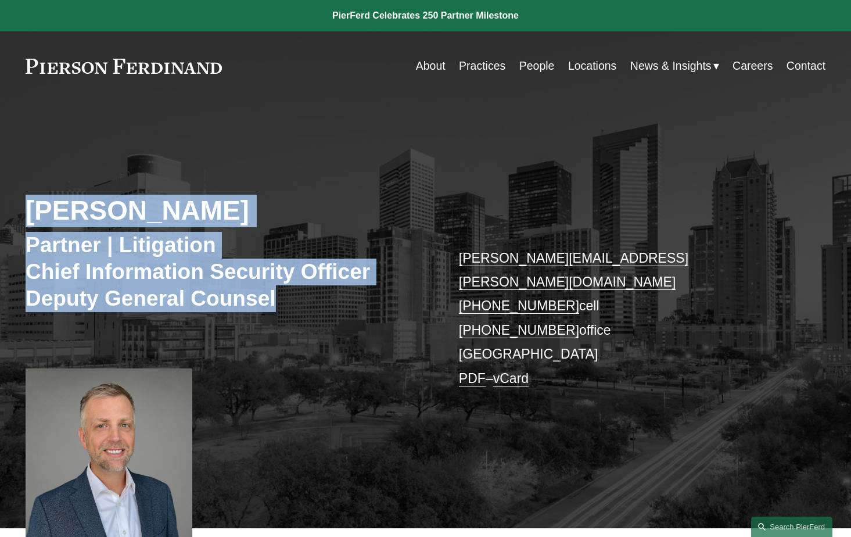
drag, startPoint x: 294, startPoint y: 295, endPoint x: 31, endPoint y: 200, distance: 279.6
click at [31, 200] on div "Landon Speights Partner | Litigation Chief Information Security Officer Deputy …" at bounding box center [425, 326] width 851 height 402
click at [31, 200] on h2 "Landon Speights" at bounding box center [226, 211] width 400 height 33
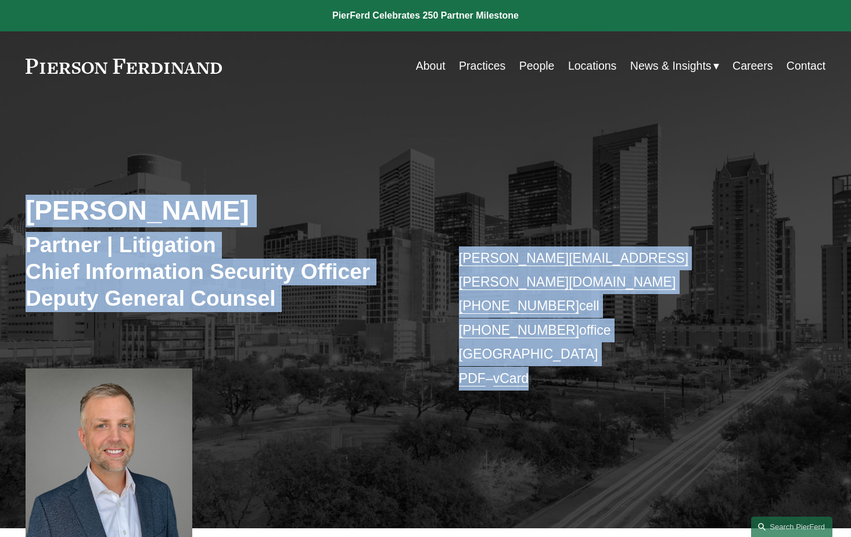
drag, startPoint x: 89, startPoint y: 211, endPoint x: 593, endPoint y: 370, distance: 528.6
click at [593, 370] on div "Landon Speights Partner | Litigation Chief Information Security Officer Deputy …" at bounding box center [425, 326] width 851 height 402
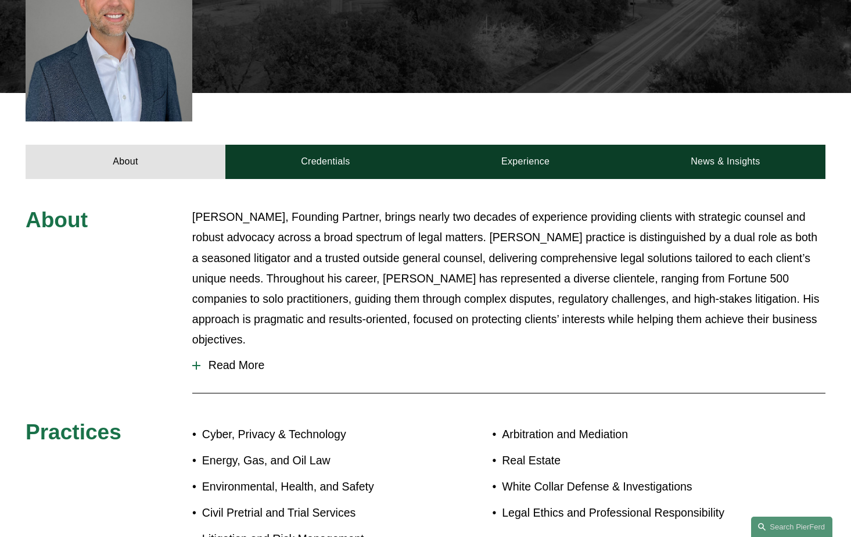
scroll to position [457, 0]
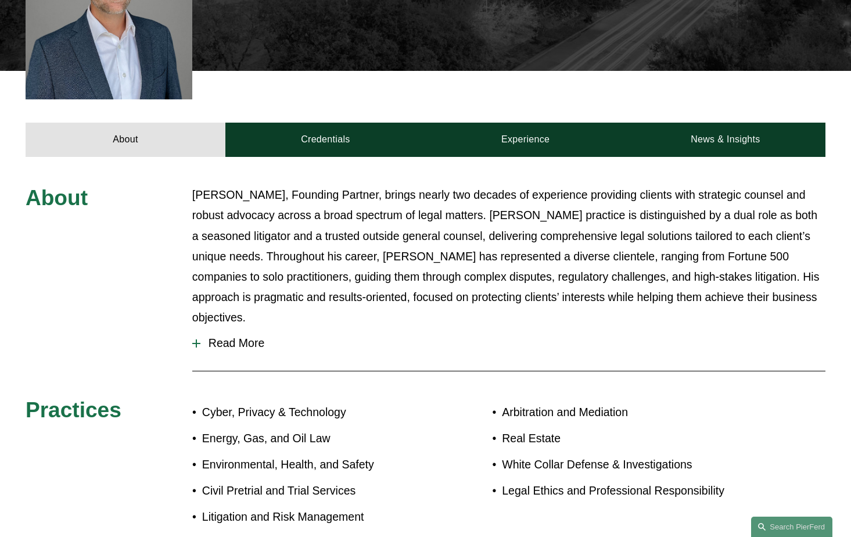
click at [247, 336] on span "Read More" at bounding box center [512, 342] width 625 height 13
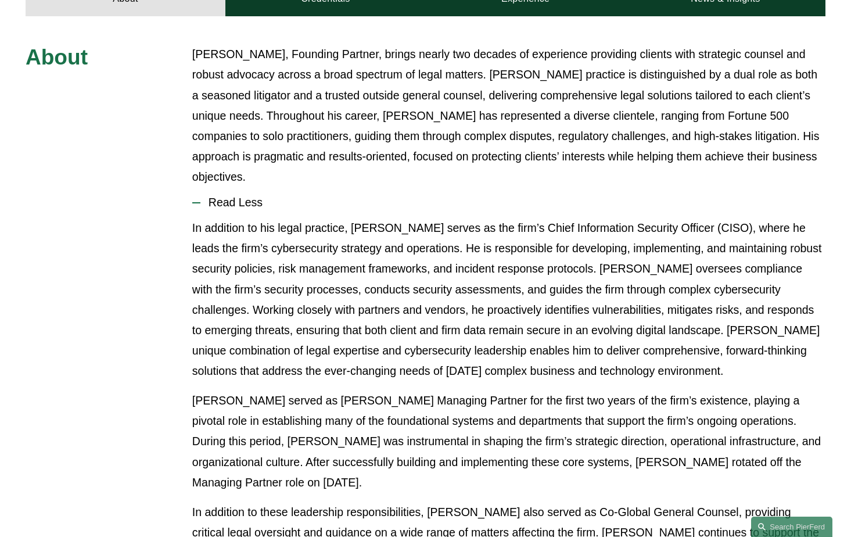
scroll to position [790, 0]
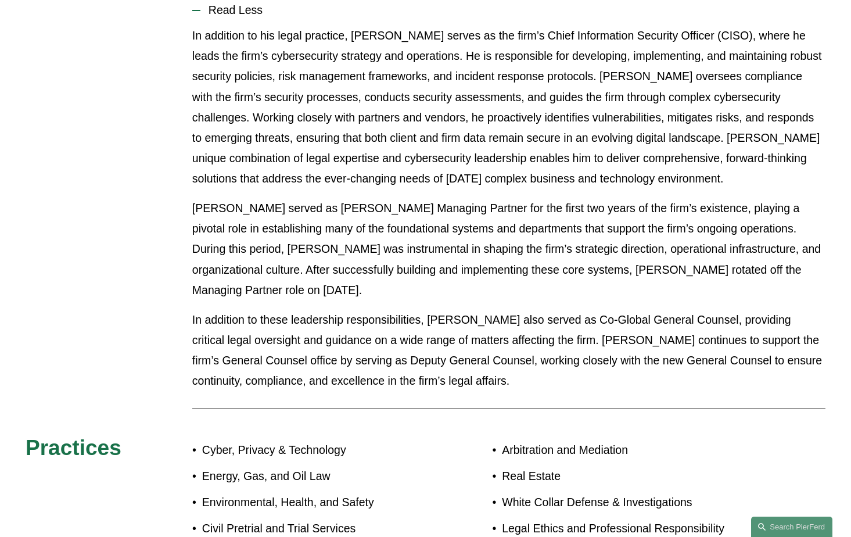
click at [433, 319] on p "In addition to these leadership responsibilities, Landon also served as Co-Glob…" at bounding box center [508, 351] width 633 height 82
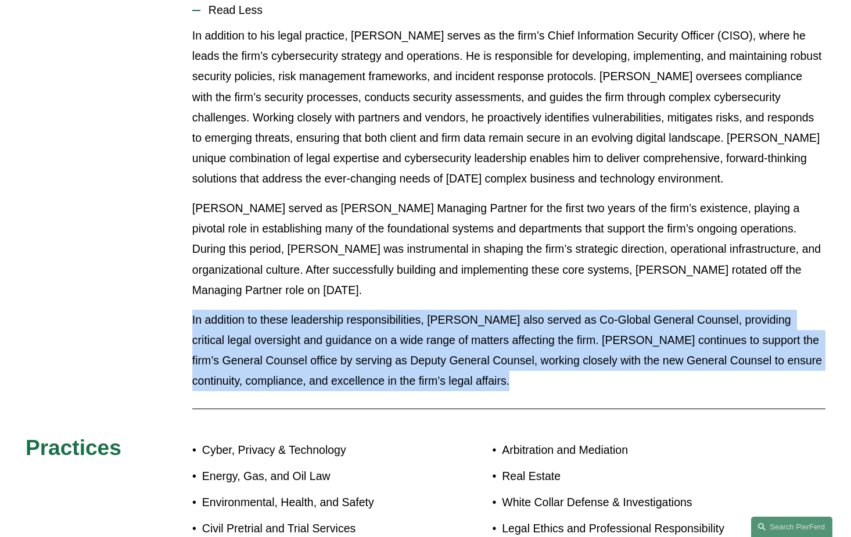
click at [433, 319] on p "In addition to these leadership responsibilities, Landon also served as Co-Glob…" at bounding box center [508, 351] width 633 height 82
click at [463, 330] on p "In addition to these leadership responsibilities, Landon also served as Co-Glob…" at bounding box center [508, 351] width 633 height 82
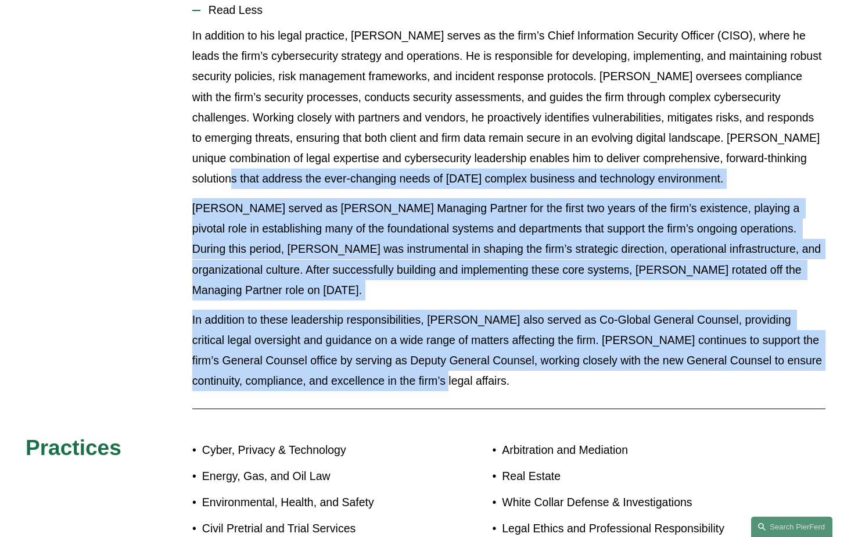
drag, startPoint x: 474, startPoint y: 340, endPoint x: 163, endPoint y: 121, distance: 380.1
click at [163, 121] on div "About Landon Speights, Founding Partner, brings nearly two decades of experienc…" at bounding box center [425, 212] width 851 height 720
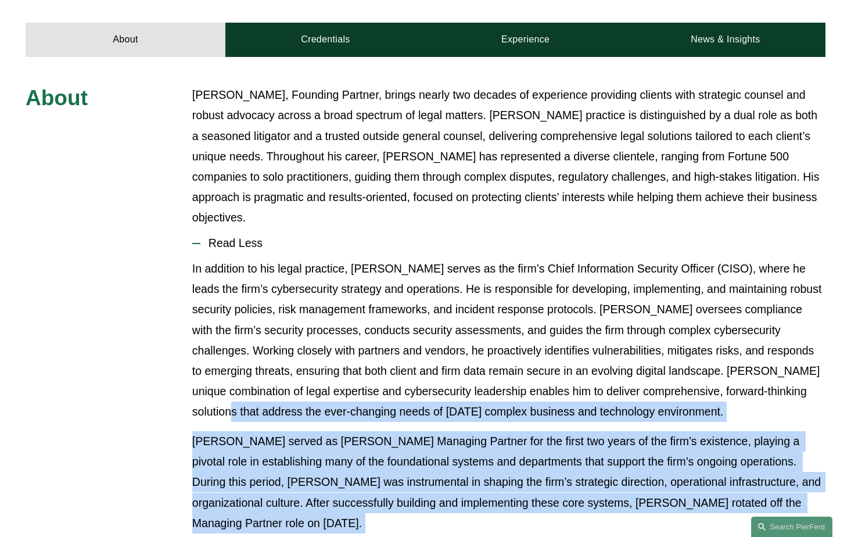
scroll to position [448, 0]
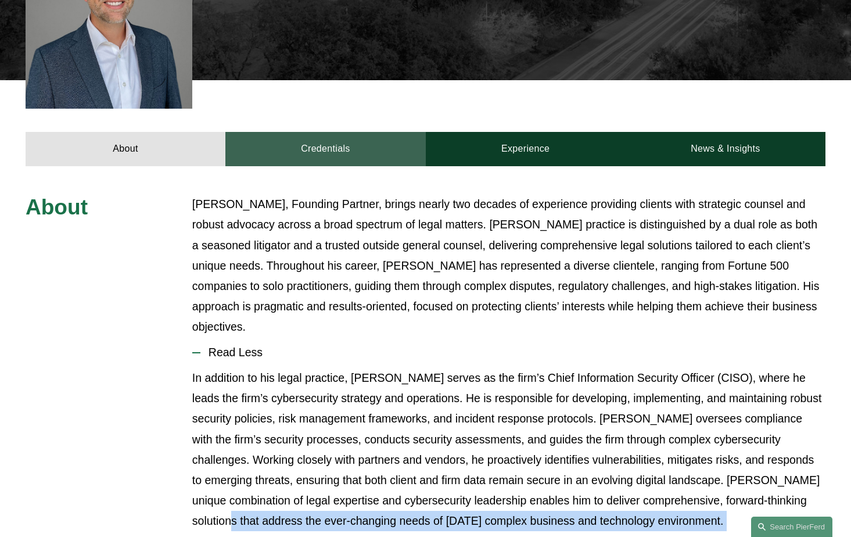
click at [348, 132] on link "Credentials" at bounding box center [325, 149] width 200 height 34
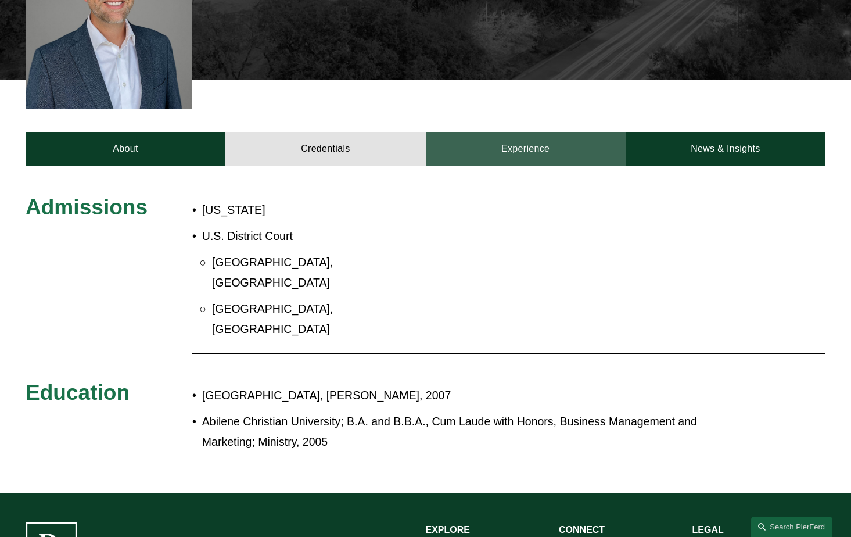
click at [498, 132] on link "Experience" at bounding box center [526, 149] width 200 height 34
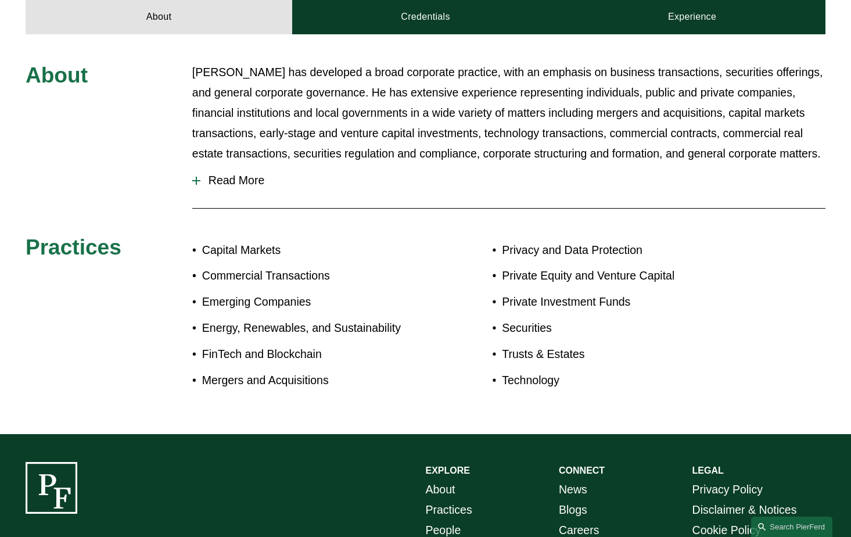
scroll to position [271, 0]
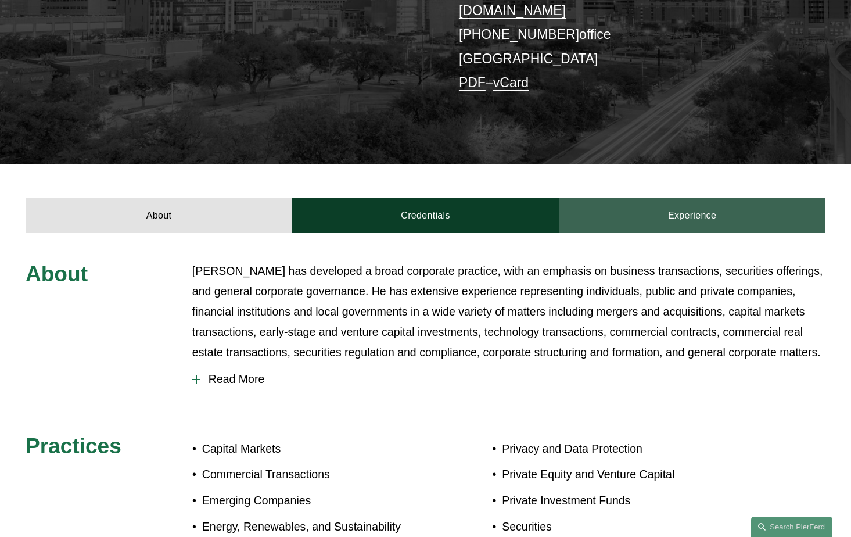
click at [712, 204] on link "Experience" at bounding box center [692, 215] width 267 height 34
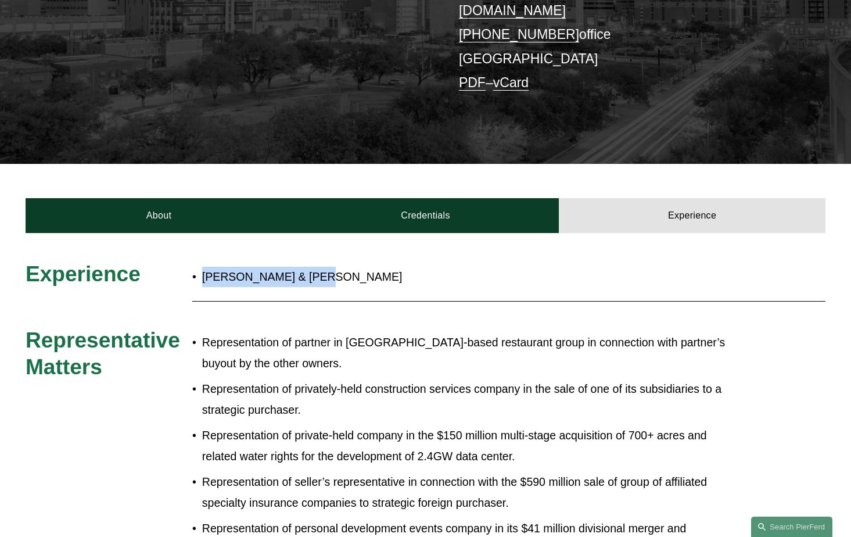
drag, startPoint x: 509, startPoint y: 258, endPoint x: 185, endPoint y: 257, distance: 324.0
click at [185, 261] on h3 "Experience" at bounding box center [109, 274] width 167 height 27
click at [126, 261] on span "Experience" at bounding box center [83, 273] width 115 height 24
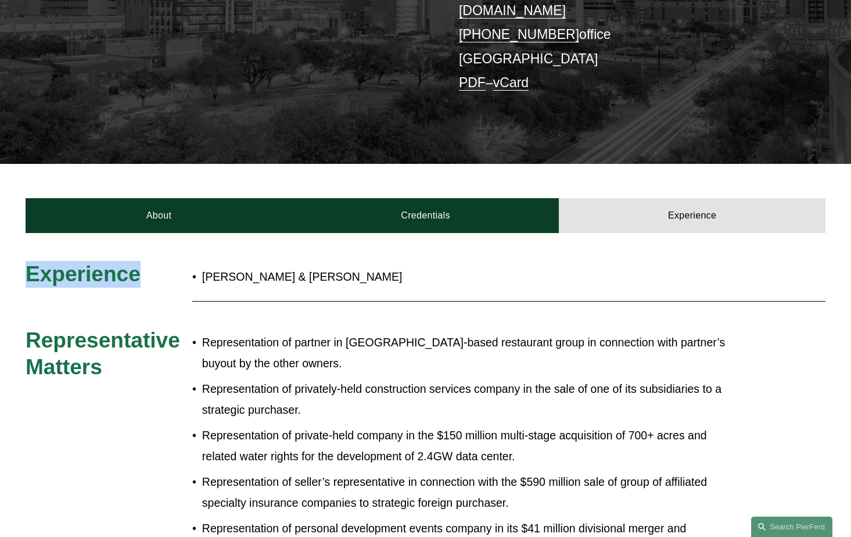
click at [126, 261] on span "Experience" at bounding box center [83, 273] width 115 height 24
click at [262, 261] on div "[PERSON_NAME] & [PERSON_NAME]" at bounding box center [458, 277] width 533 height 32
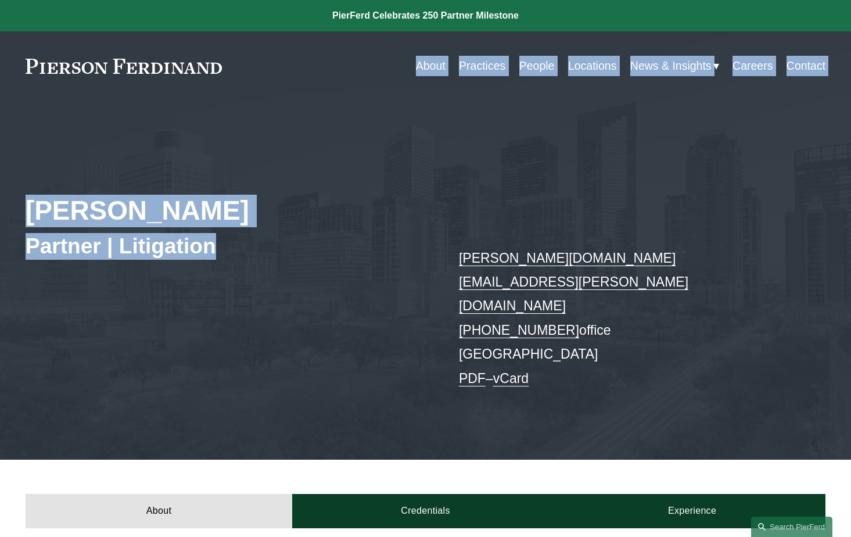
drag, startPoint x: 264, startPoint y: 269, endPoint x: 41, endPoint y: 51, distance: 312.5
click at [431, 272] on div "[PERSON_NAME] Partner | Litigation [PERSON_NAME][DOMAIN_NAME][EMAIL_ADDRESS][PE…" at bounding box center [425, 291] width 851 height 333
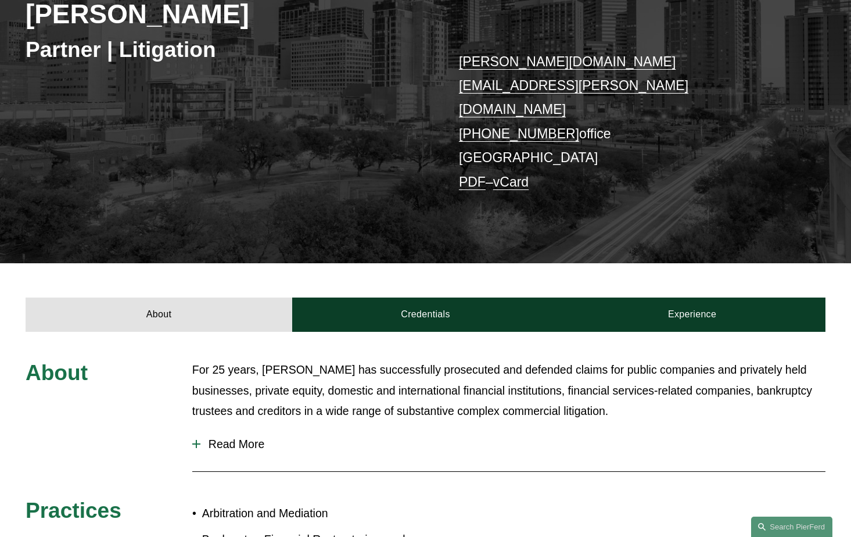
scroll to position [208, 0]
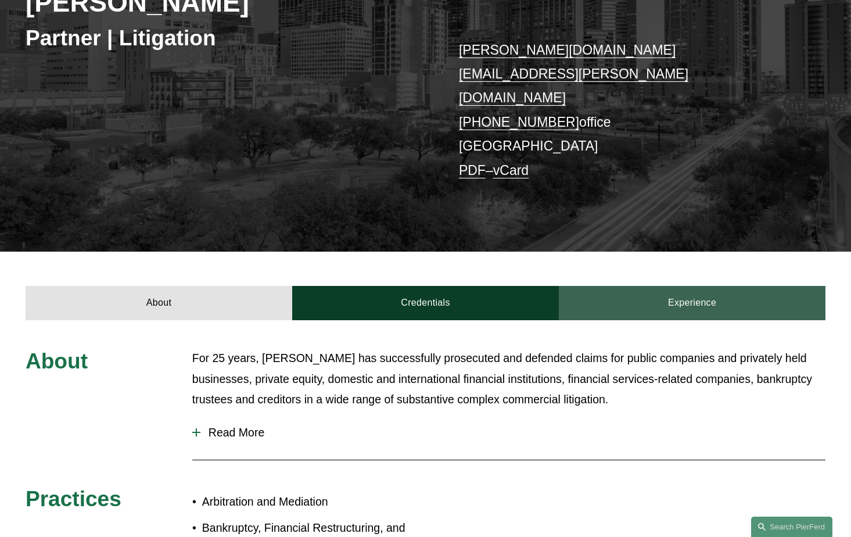
click at [724, 286] on link "Experience" at bounding box center [692, 303] width 267 height 34
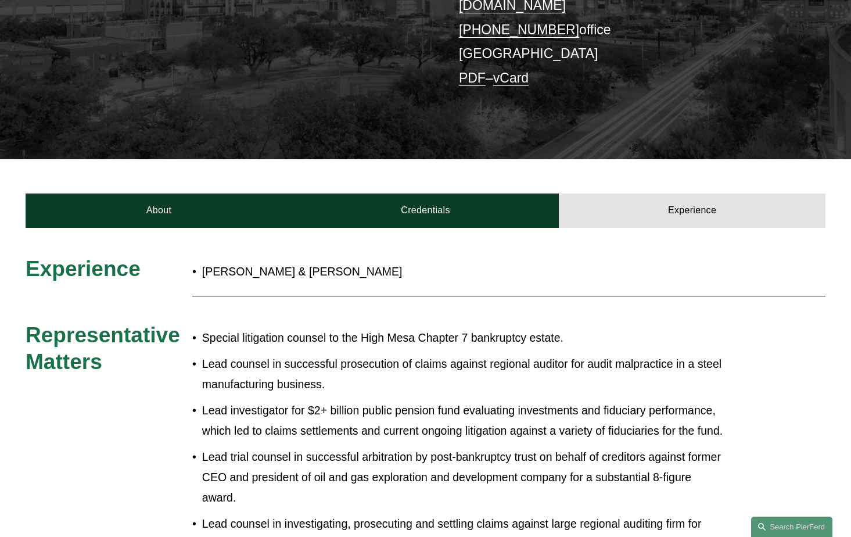
scroll to position [347, 0]
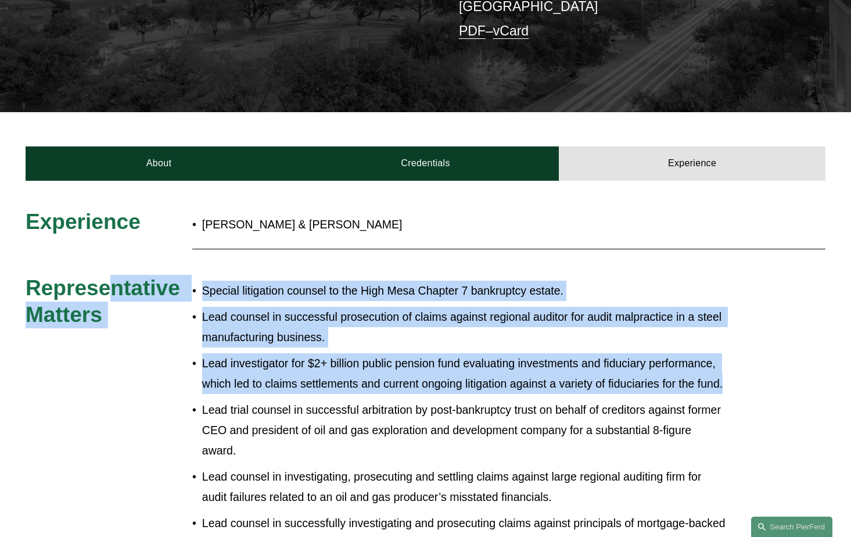
drag, startPoint x: 478, startPoint y: 370, endPoint x: 109, endPoint y: 246, distance: 389.1
click at [109, 275] on span "Representative Matters" at bounding box center [106, 300] width 160 height 51
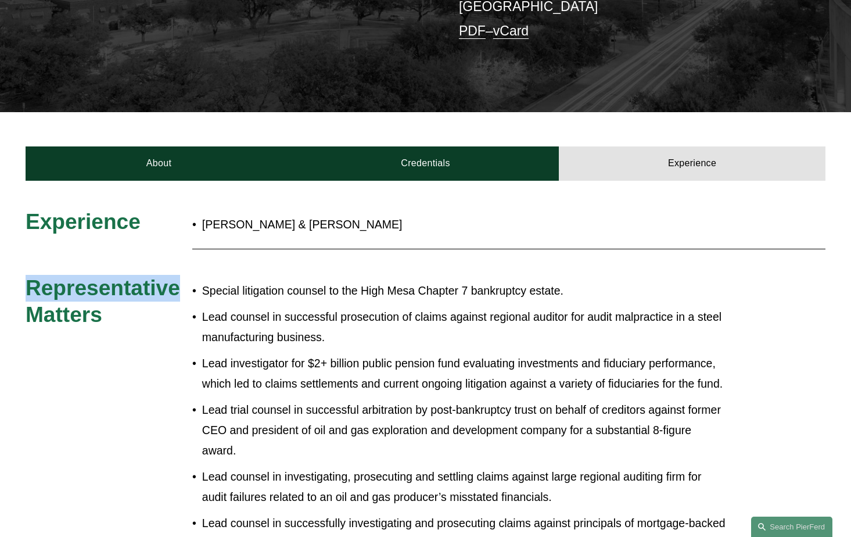
click at [109, 275] on span "Representative Matters" at bounding box center [106, 300] width 160 height 51
click at [231, 280] on p "Special litigation counsel to the High Mesa Chapter 7 bankruptcy estate." at bounding box center [463, 290] width 523 height 20
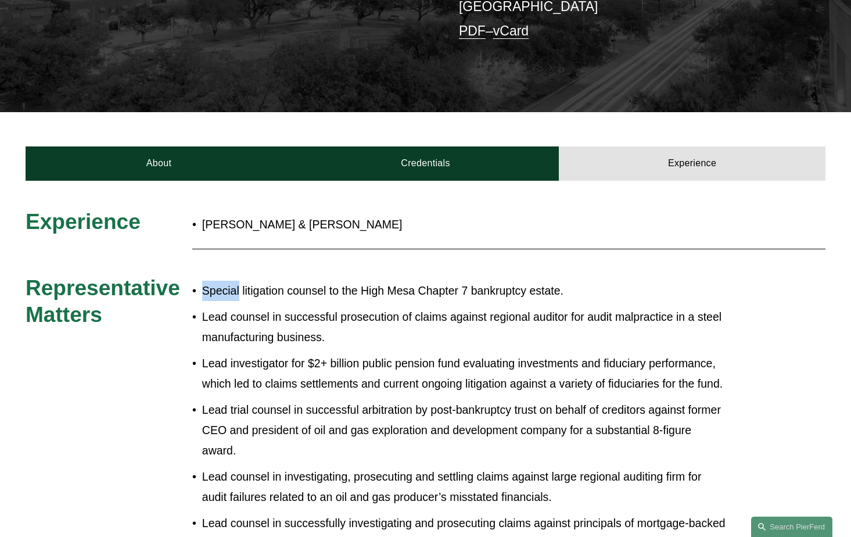
click at [231, 280] on p "Special litigation counsel to the High Mesa Chapter 7 bankruptcy estate." at bounding box center [463, 290] width 523 height 20
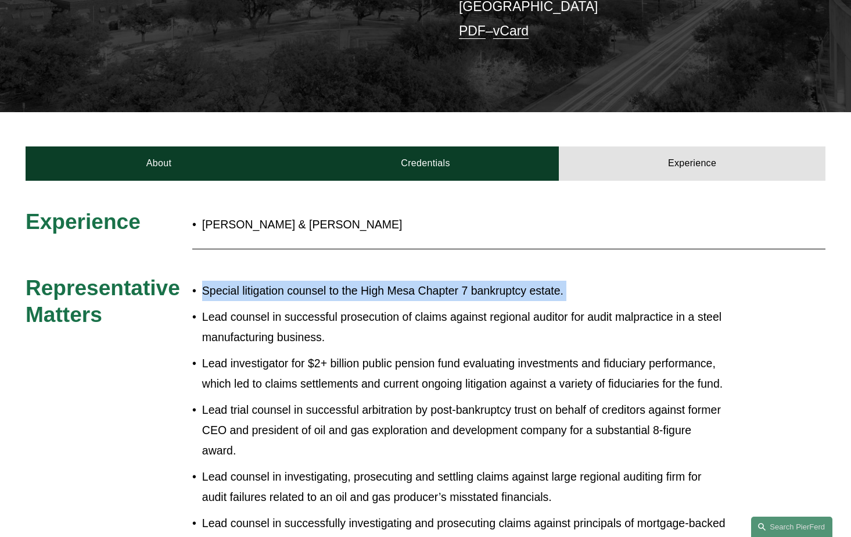
click at [231, 280] on p "Special litigation counsel to the High Mesa Chapter 7 bankruptcy estate." at bounding box center [463, 290] width 523 height 20
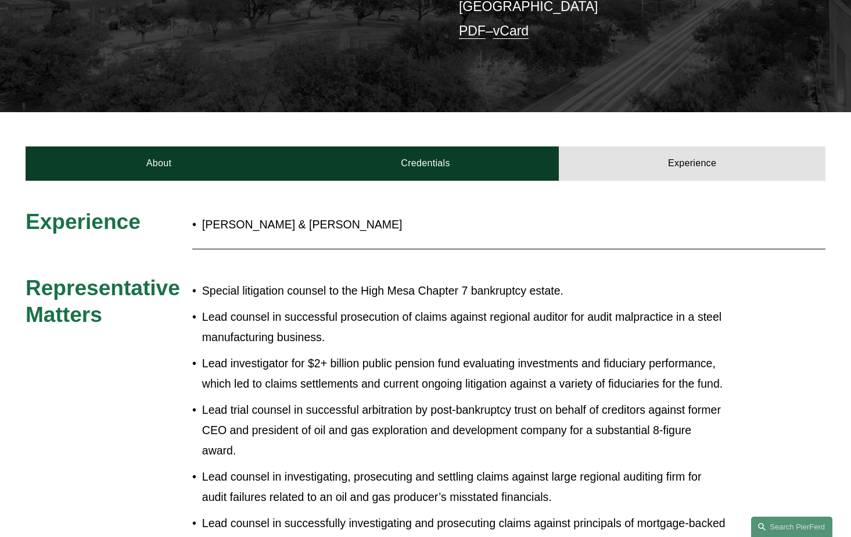
click at [330, 307] on p "Lead counsel in successful prosecution of claims against regional auditor for a…" at bounding box center [463, 327] width 523 height 41
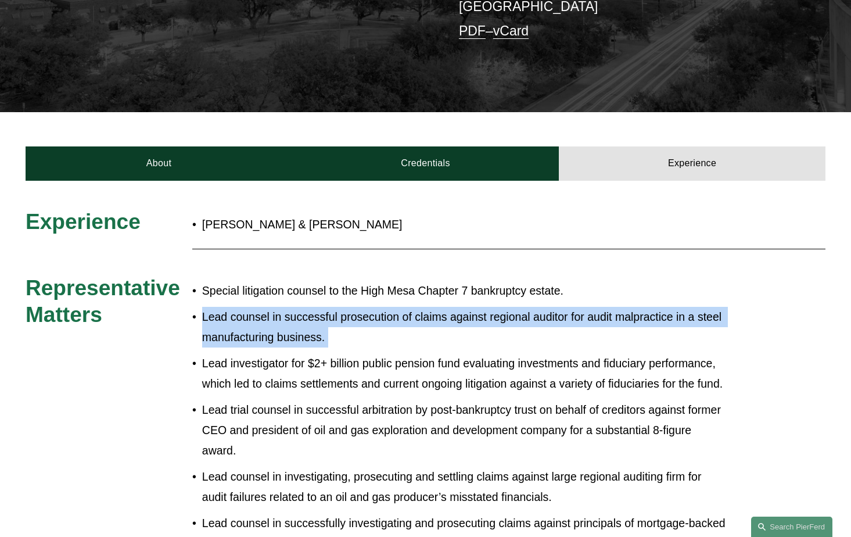
click at [330, 307] on p "Lead counsel in successful prosecution of claims against regional auditor for a…" at bounding box center [463, 327] width 523 height 41
click at [374, 307] on p "Lead counsel in successful prosecution of claims against regional auditor for a…" at bounding box center [463, 327] width 523 height 41
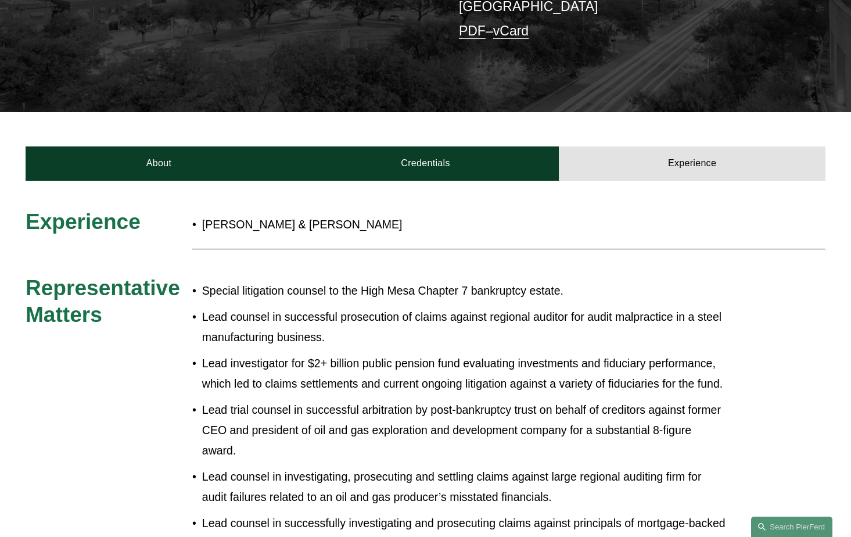
click at [439, 307] on p "Lead counsel in successful prosecution of claims against regional auditor for a…" at bounding box center [463, 327] width 523 height 41
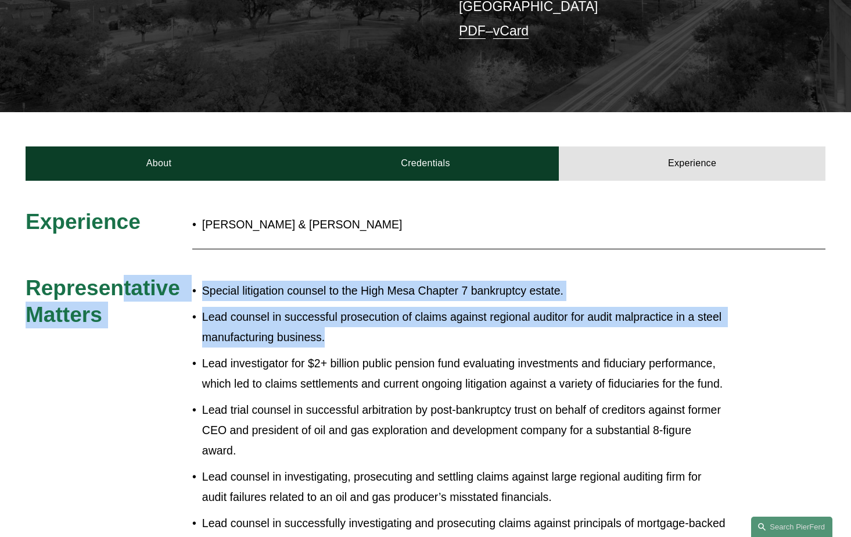
drag, startPoint x: 451, startPoint y: 296, endPoint x: 120, endPoint y: 242, distance: 334.7
click at [120, 275] on span "Representative Matters" at bounding box center [106, 300] width 160 height 51
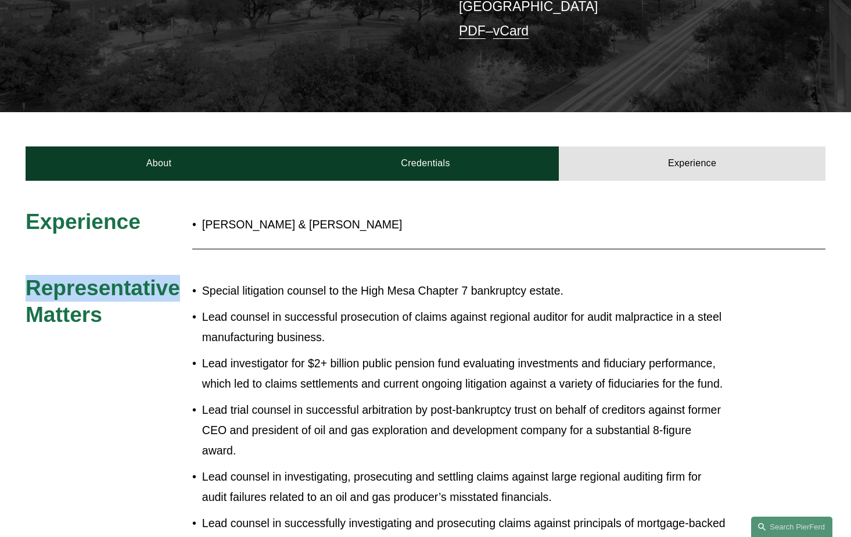
click at [120, 275] on span "Representative Matters" at bounding box center [106, 300] width 160 height 51
click at [364, 353] on p "Lead investigator for $2+ billion public pension fund evaluating investments an…" at bounding box center [463, 373] width 523 height 41
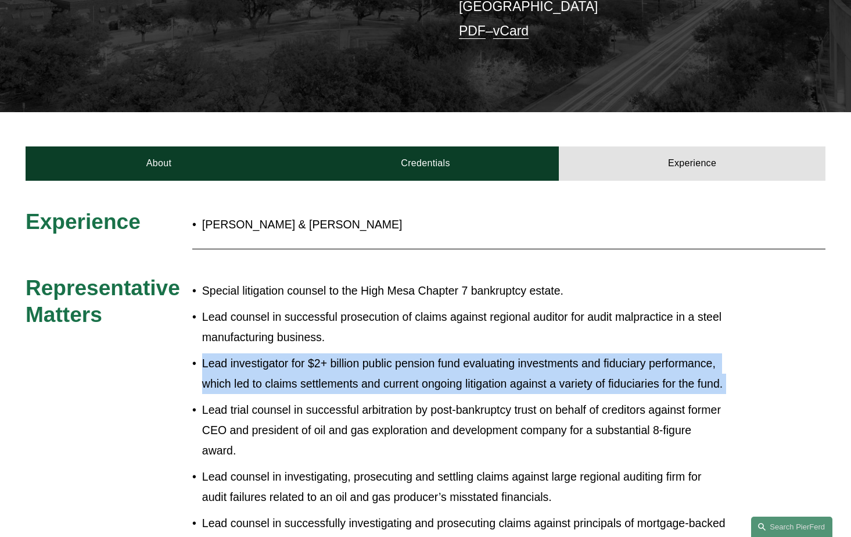
click at [364, 353] on p "Lead investigator for $2+ billion public pension fund evaluating investments an…" at bounding box center [463, 373] width 523 height 41
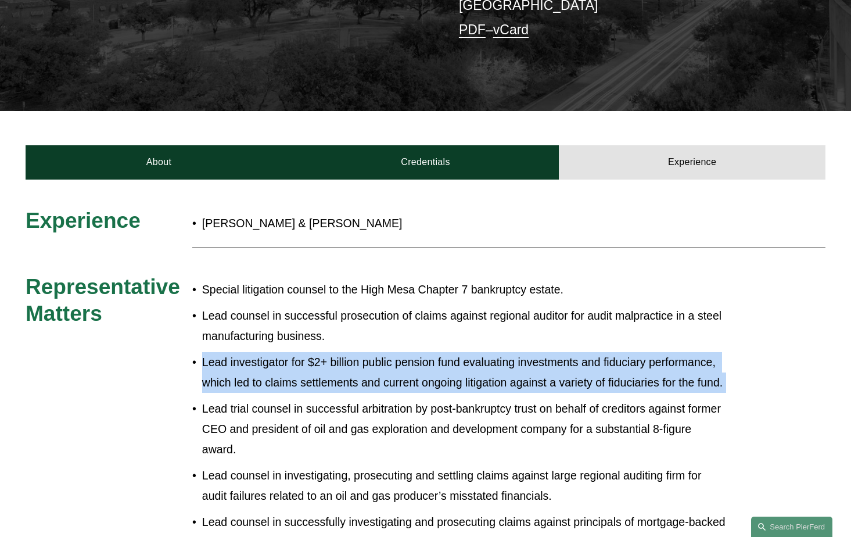
click at [364, 352] on p "Lead investigator for $2+ billion public pension fund evaluating investments an…" at bounding box center [463, 372] width 523 height 41
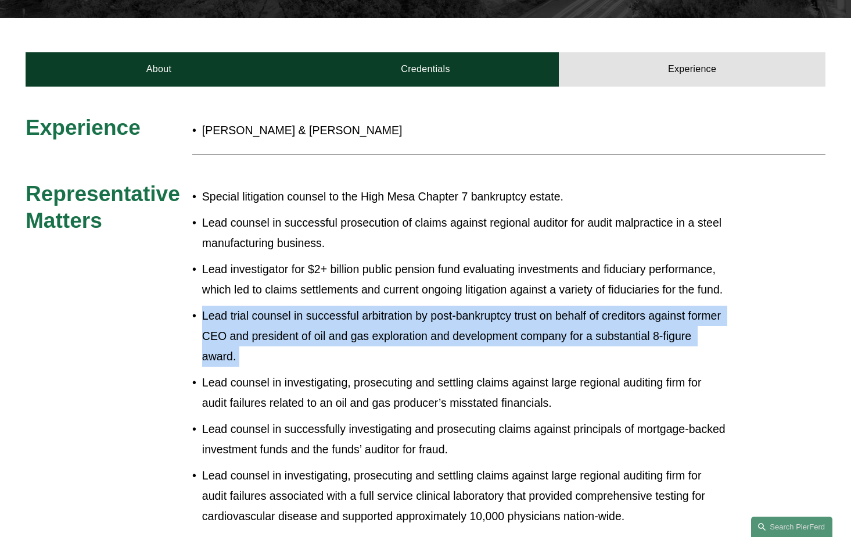
drag, startPoint x: 364, startPoint y: 348, endPoint x: 160, endPoint y: 290, distance: 212.3
drag, startPoint x: 160, startPoint y: 290, endPoint x: 359, endPoint y: 362, distance: 212.2
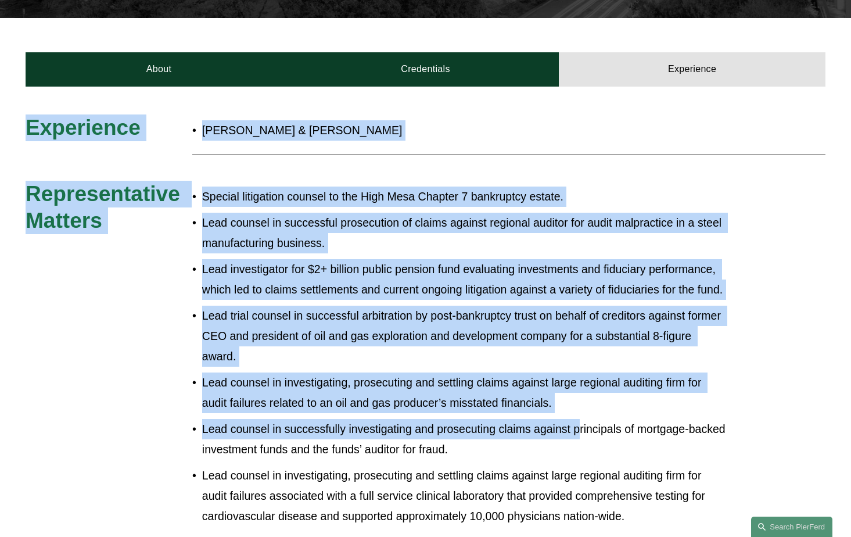
drag, startPoint x: 585, startPoint y: 397, endPoint x: -16, endPoint y: 168, distance: 643.3
click at [0, 168] on html "0 PierFerd Celebrates 250 Partner Milestone Skip to Content" at bounding box center [425, 473] width 851 height 1828
click at [44, 181] on span "Representative Matters" at bounding box center [106, 206] width 160 height 51
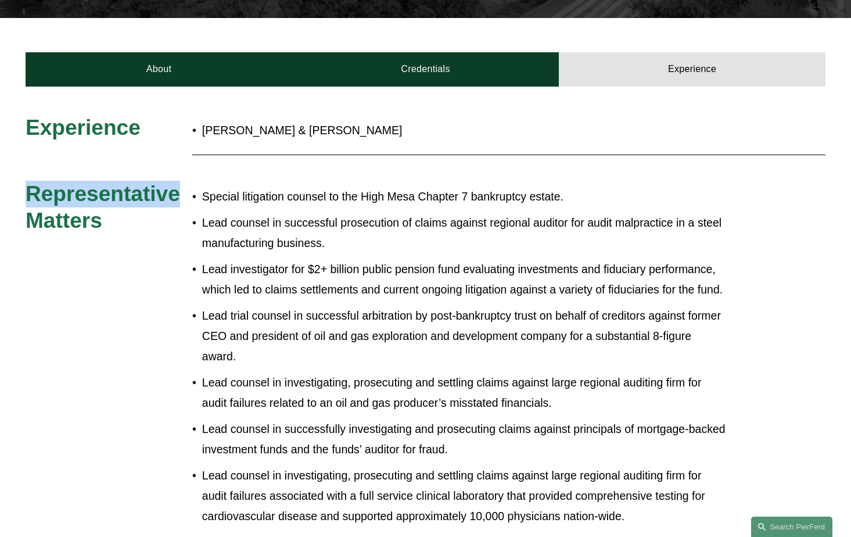
click at [44, 181] on span "Representative Matters" at bounding box center [106, 206] width 160 height 51
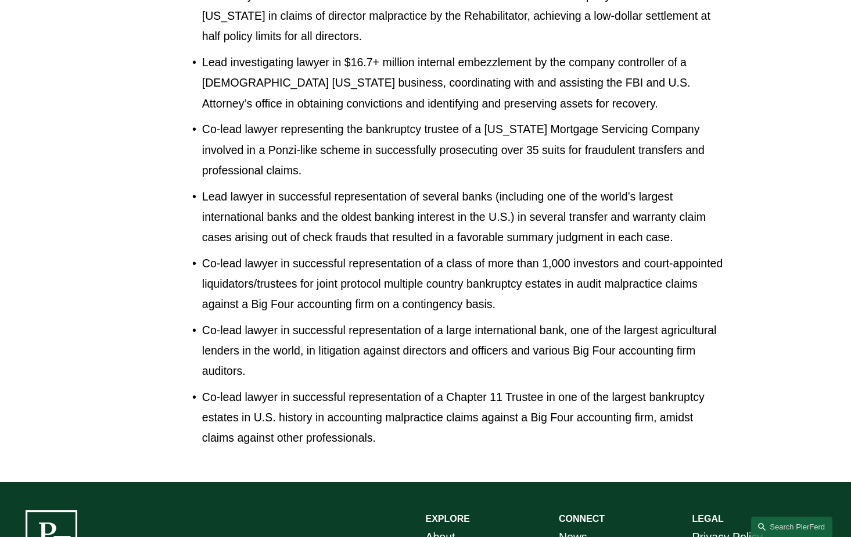
scroll to position [1174, 0]
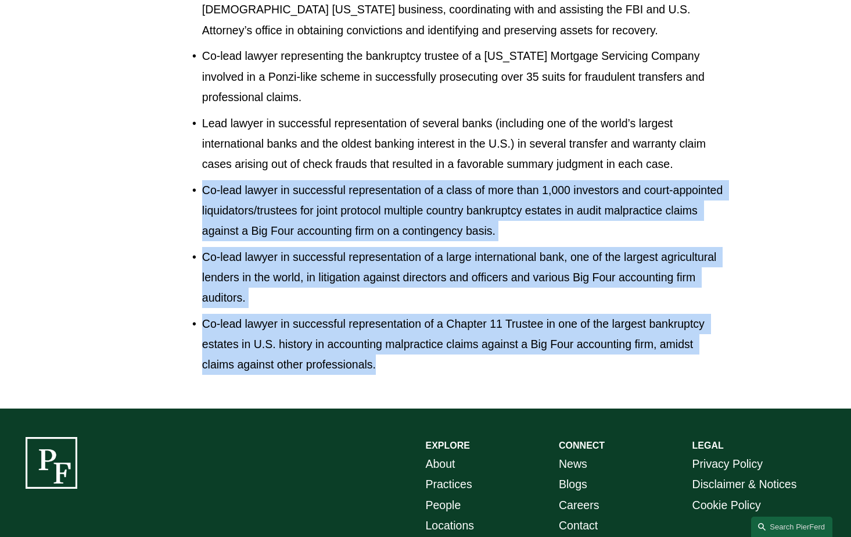
drag, startPoint x: 479, startPoint y: 352, endPoint x: 55, endPoint y: 151, distance: 469.1
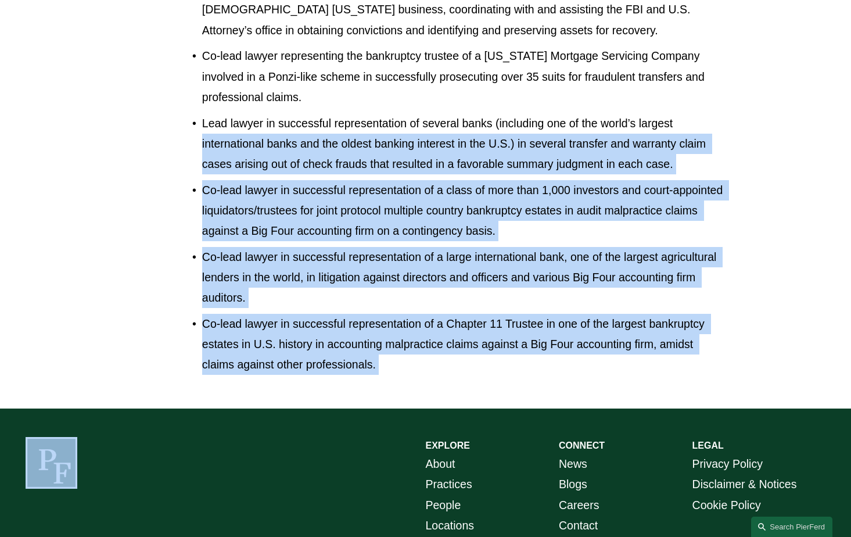
drag, startPoint x: 107, startPoint y: 117, endPoint x: 447, endPoint y: 389, distance: 435.4
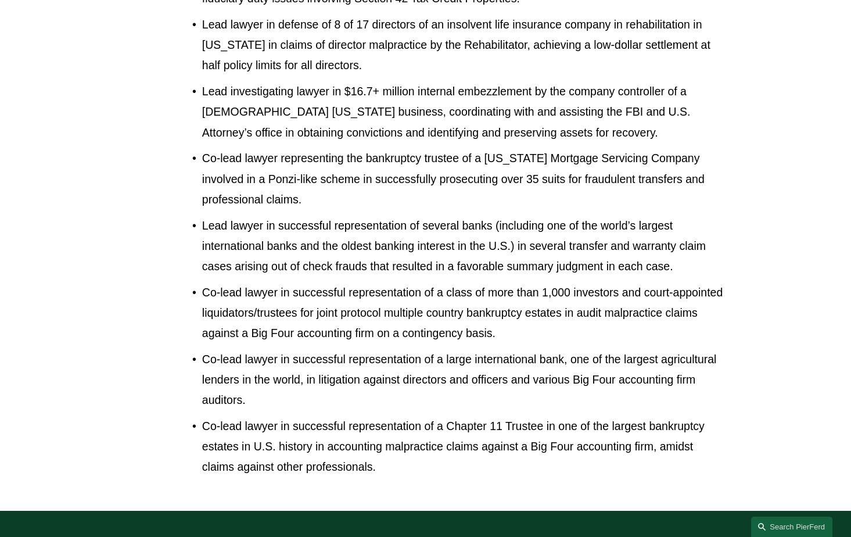
scroll to position [1077, 0]
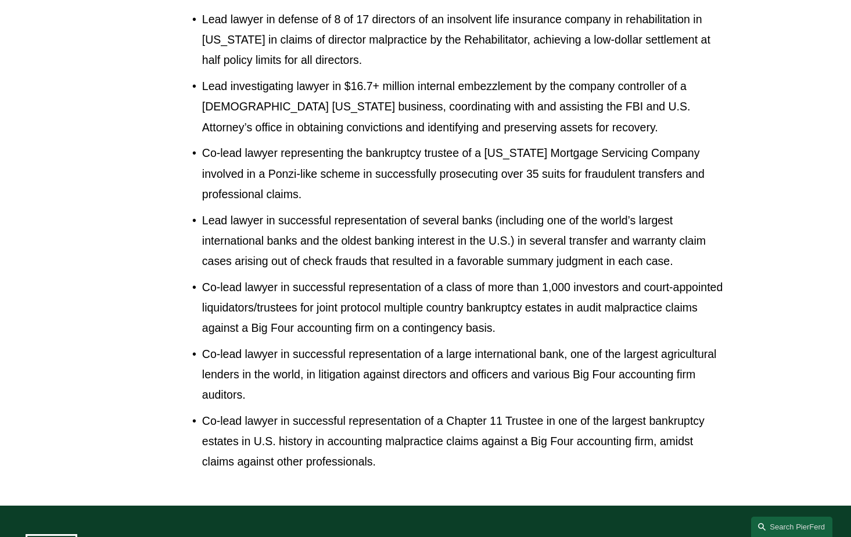
click at [355, 411] on p "Co-lead lawyer in successful representation of a Chapter 11 Trustee in one of t…" at bounding box center [463, 441] width 523 height 61
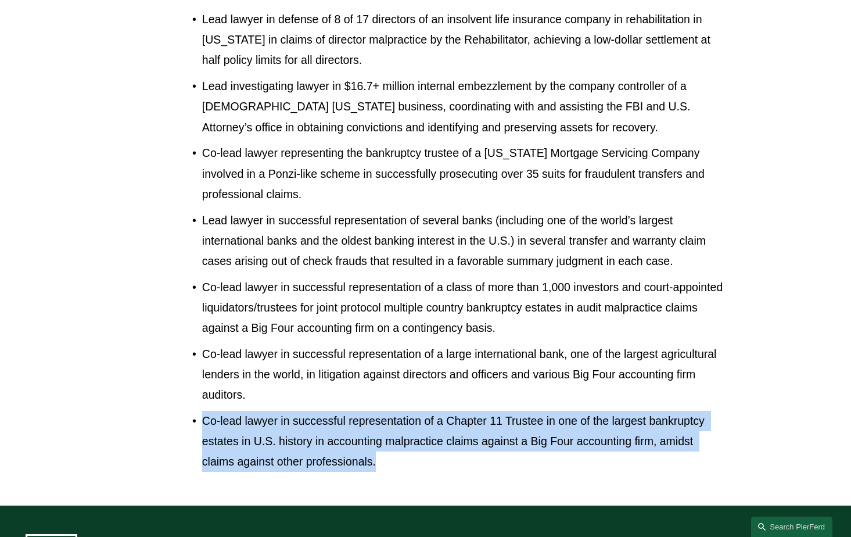
click at [355, 411] on p "Co-lead lawyer in successful representation of a Chapter 11 Trustee in one of t…" at bounding box center [463, 441] width 523 height 61
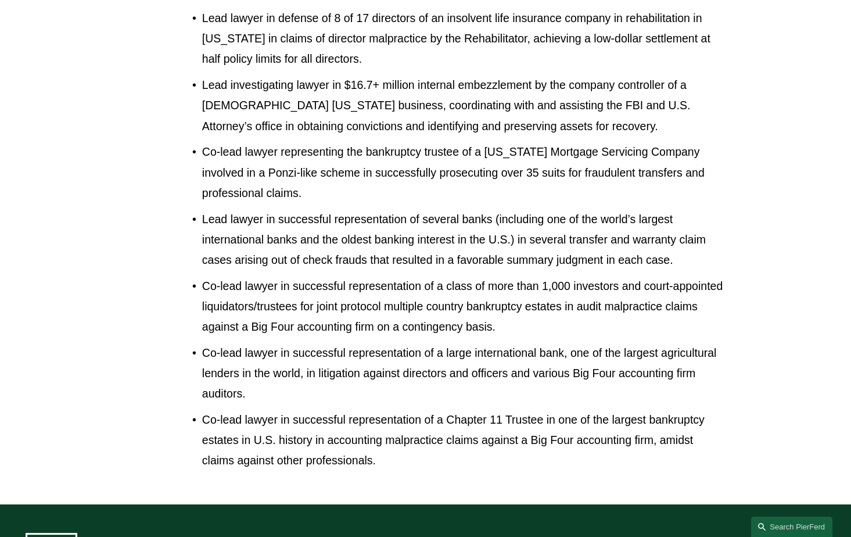
scroll to position [1075, 0]
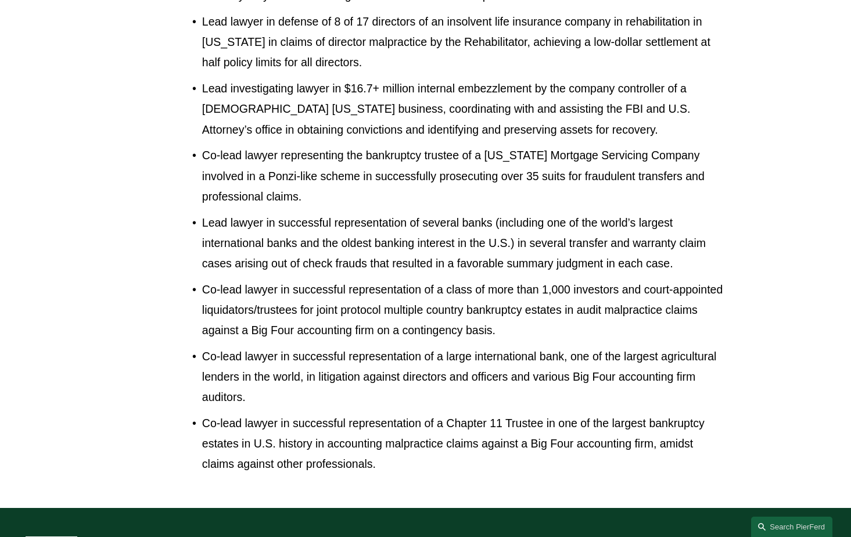
click at [337, 413] on p "Co-lead lawyer in successful representation of a Chapter 11 Trustee in one of t…" at bounding box center [463, 443] width 523 height 61
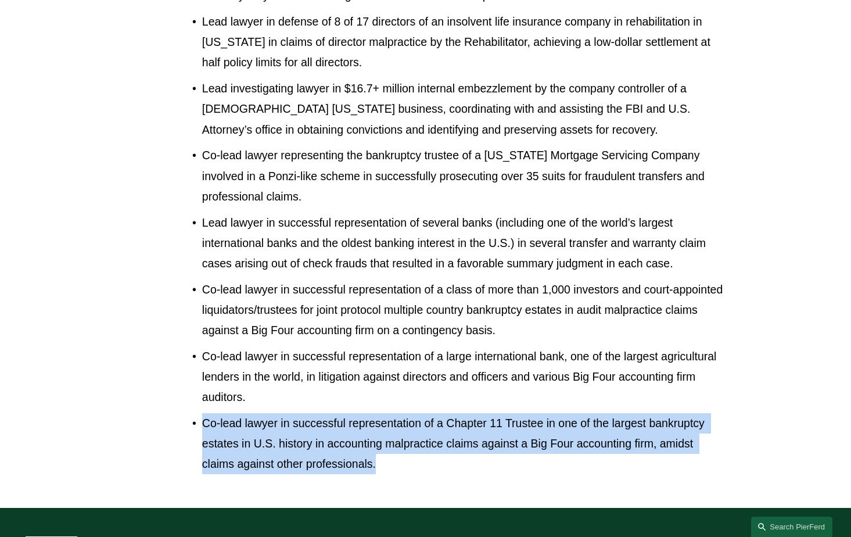
click at [337, 413] on p "Co-lead lawyer in successful representation of a Chapter 11 Trustee in one of t…" at bounding box center [463, 443] width 523 height 61
click at [368, 430] on p "Co-lead lawyer in successful representation of a Chapter 11 Trustee in one of t…" at bounding box center [463, 443] width 523 height 61
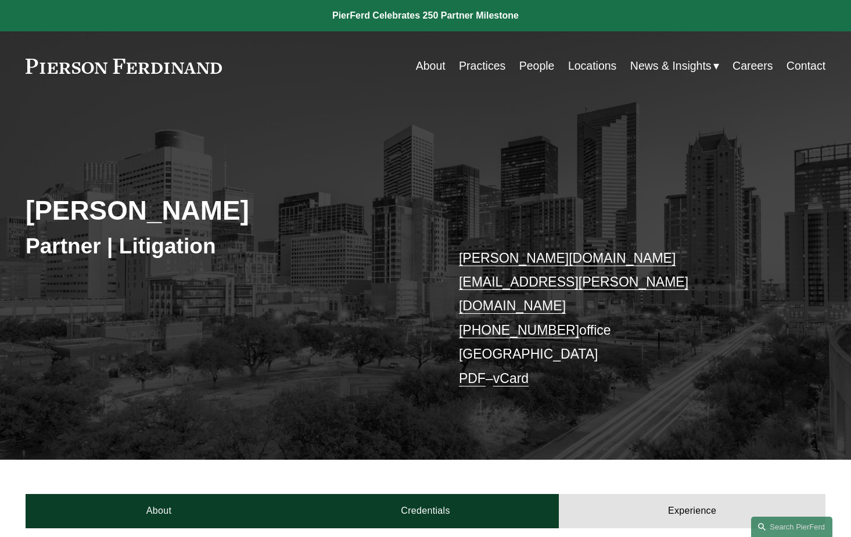
scroll to position [0, 0]
